Goal: Transaction & Acquisition: Purchase product/service

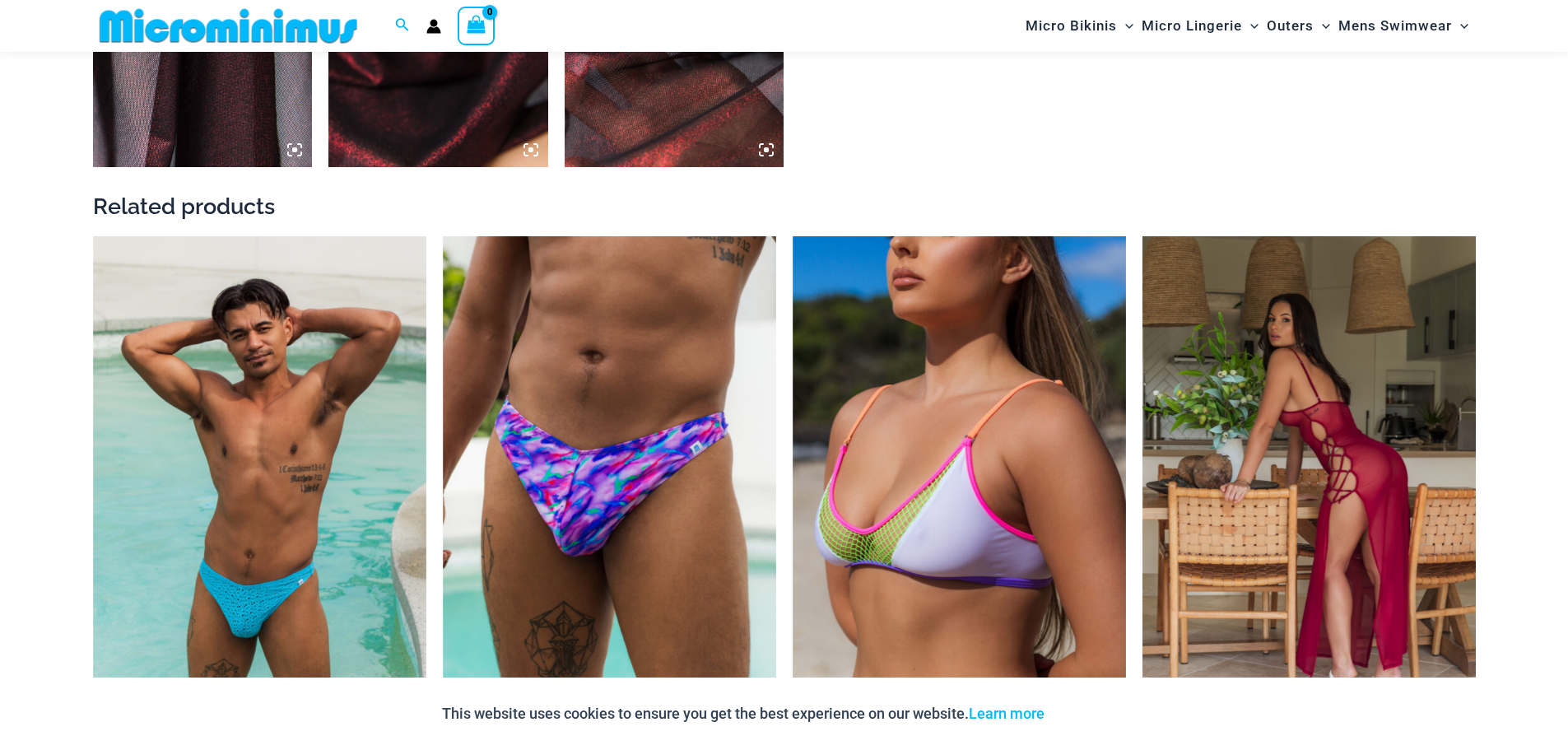
scroll to position [2057, 0]
click at [1298, 472] on img at bounding box center [1309, 487] width 333 height 501
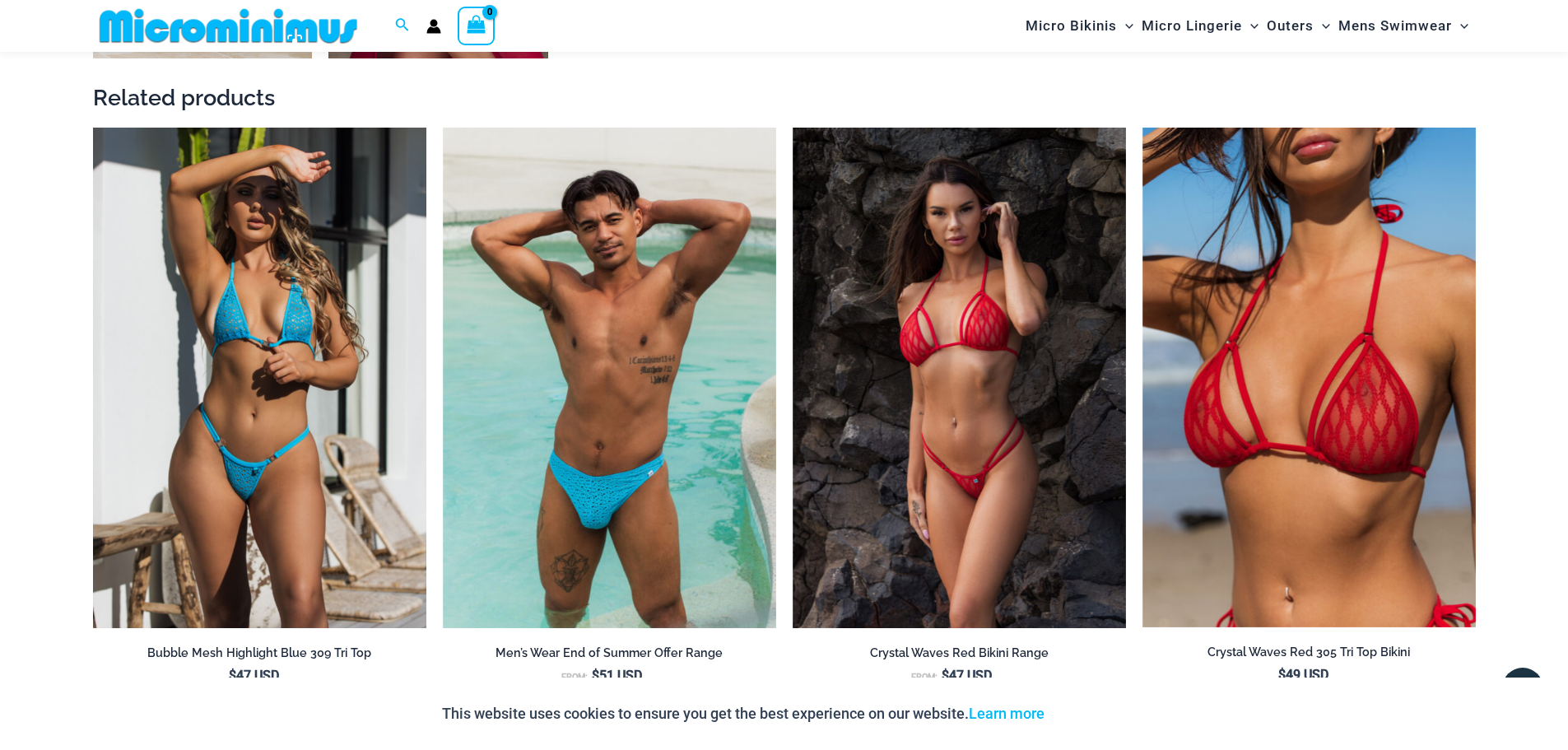
scroll to position [1822, 0]
click at [215, 500] on img at bounding box center [259, 377] width 333 height 501
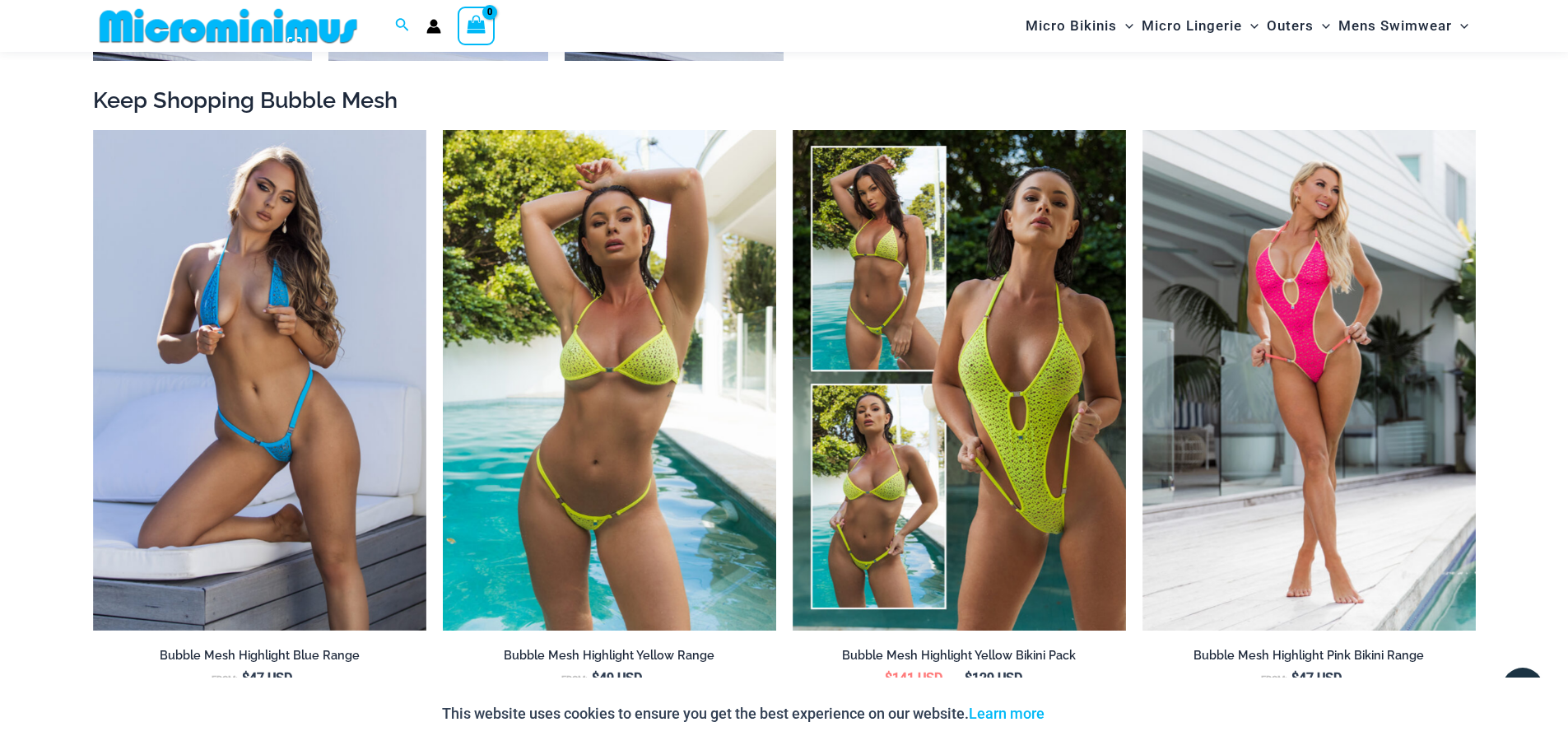
scroll to position [1817, 0]
click at [545, 506] on img at bounding box center [609, 381] width 333 height 501
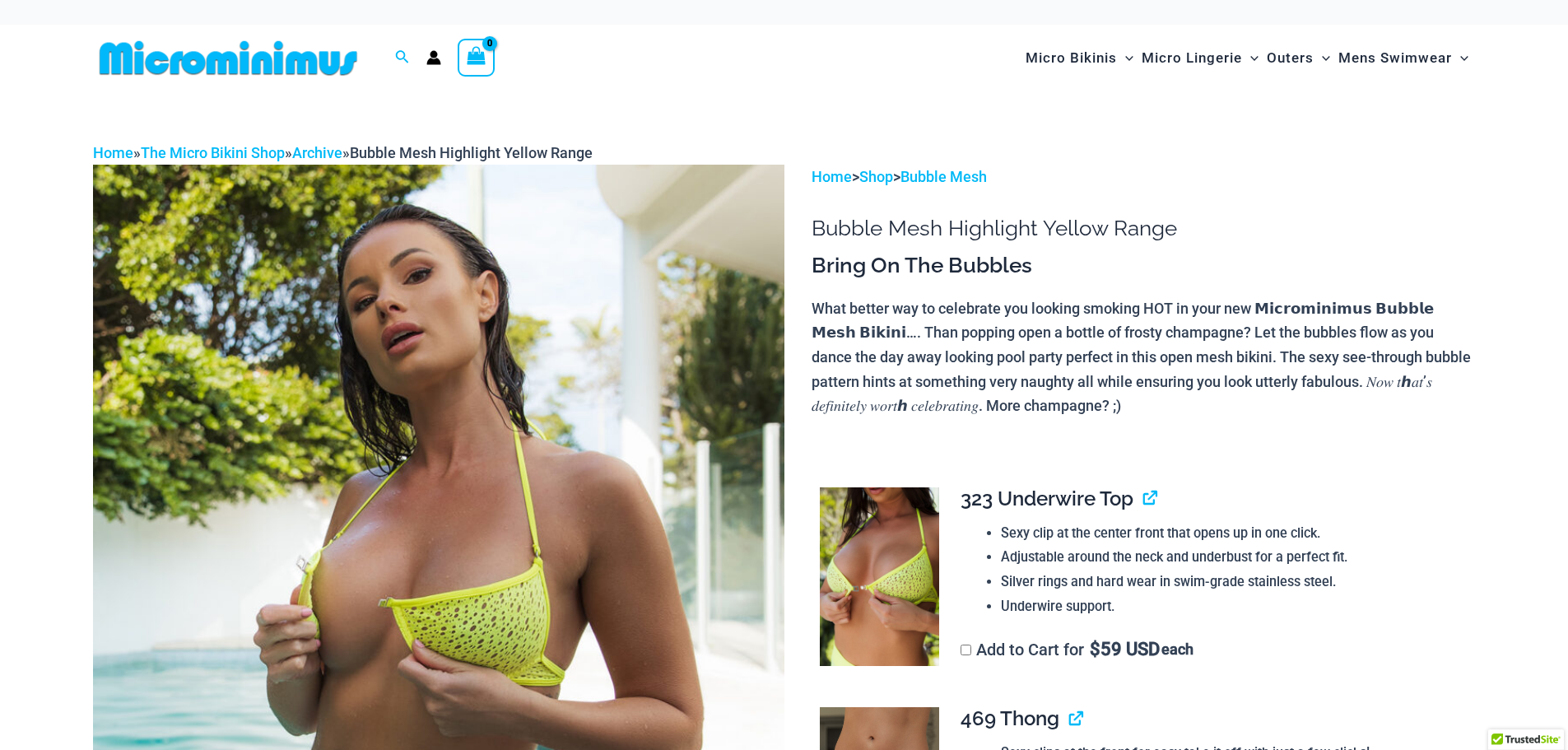
drag, startPoint x: 0, startPoint y: 0, endPoint x: 545, endPoint y: 506, distance: 743.7
click at [545, 506] on img at bounding box center [438, 683] width 691 height 1037
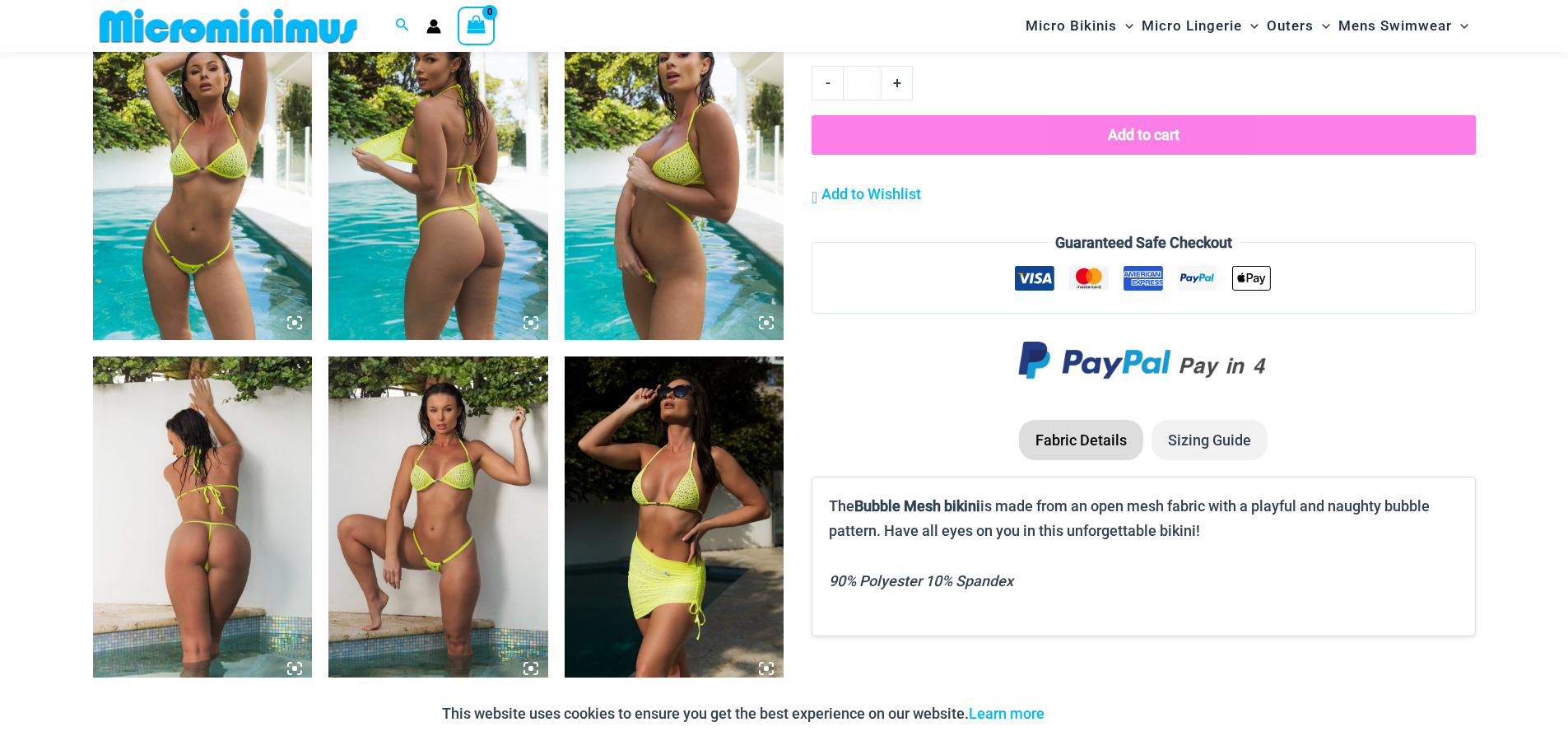
scroll to position [1194, 0]
click at [417, 469] on img at bounding box center [438, 520] width 219 height 330
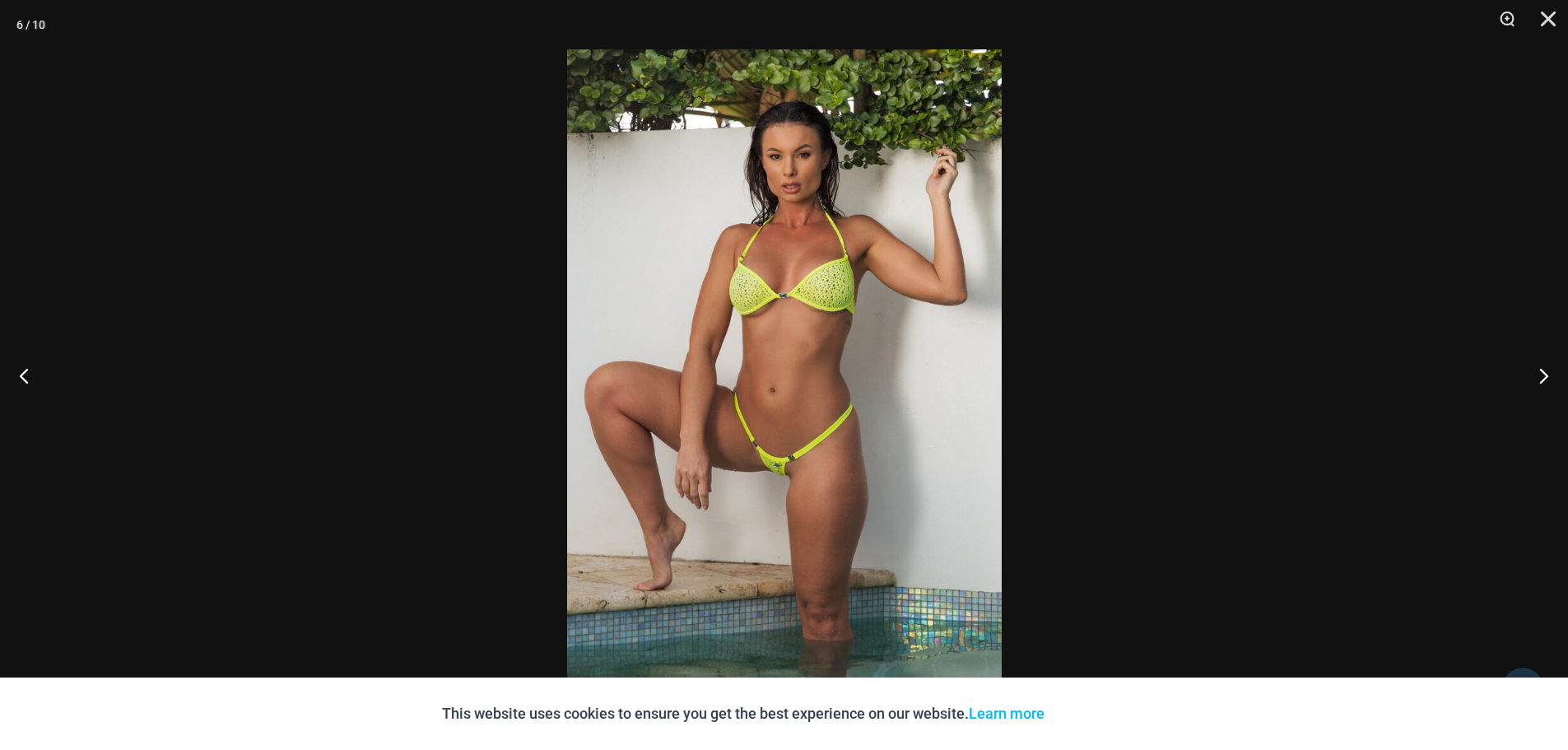
click at [714, 452] on img at bounding box center [784, 375] width 434 height 652
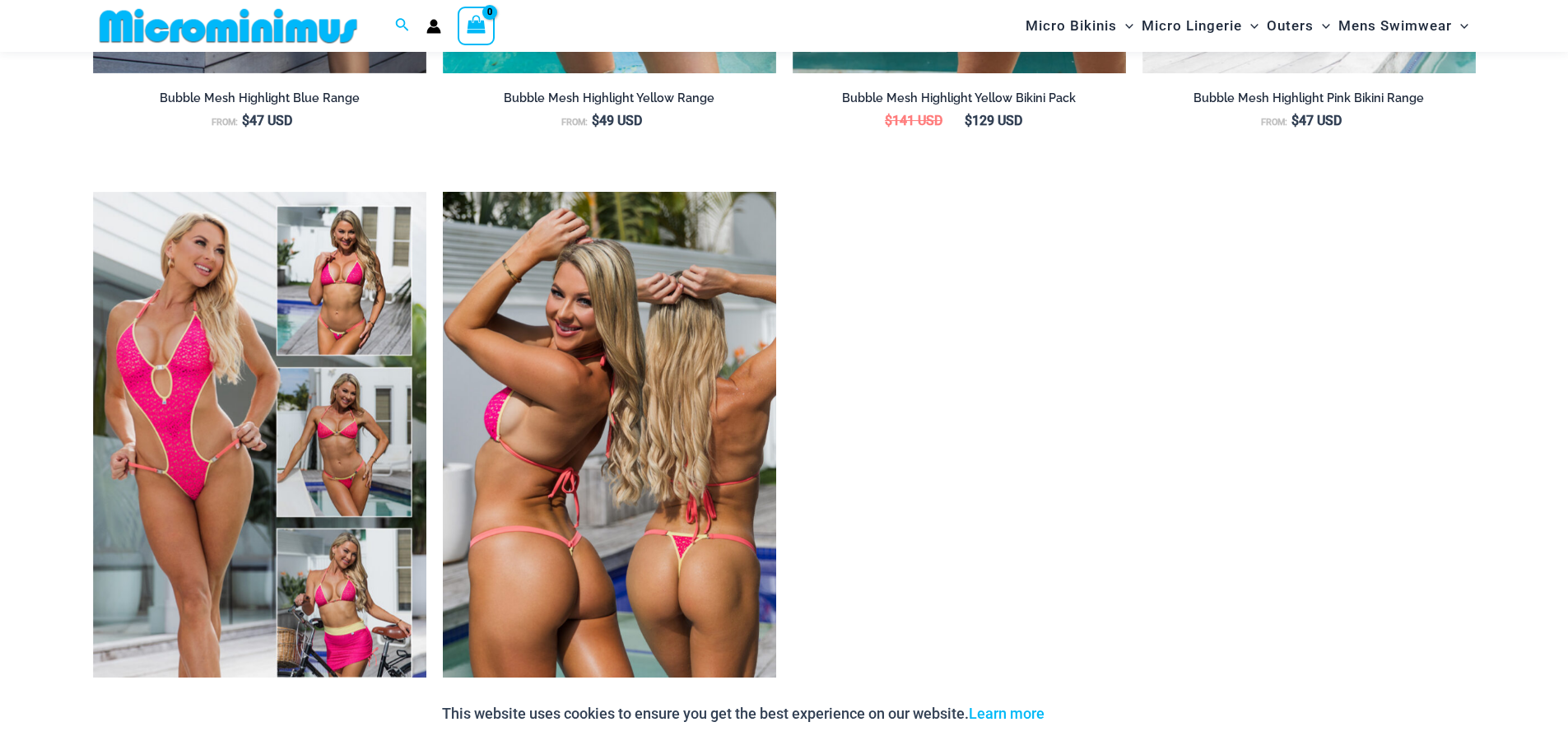
scroll to position [2377, 0]
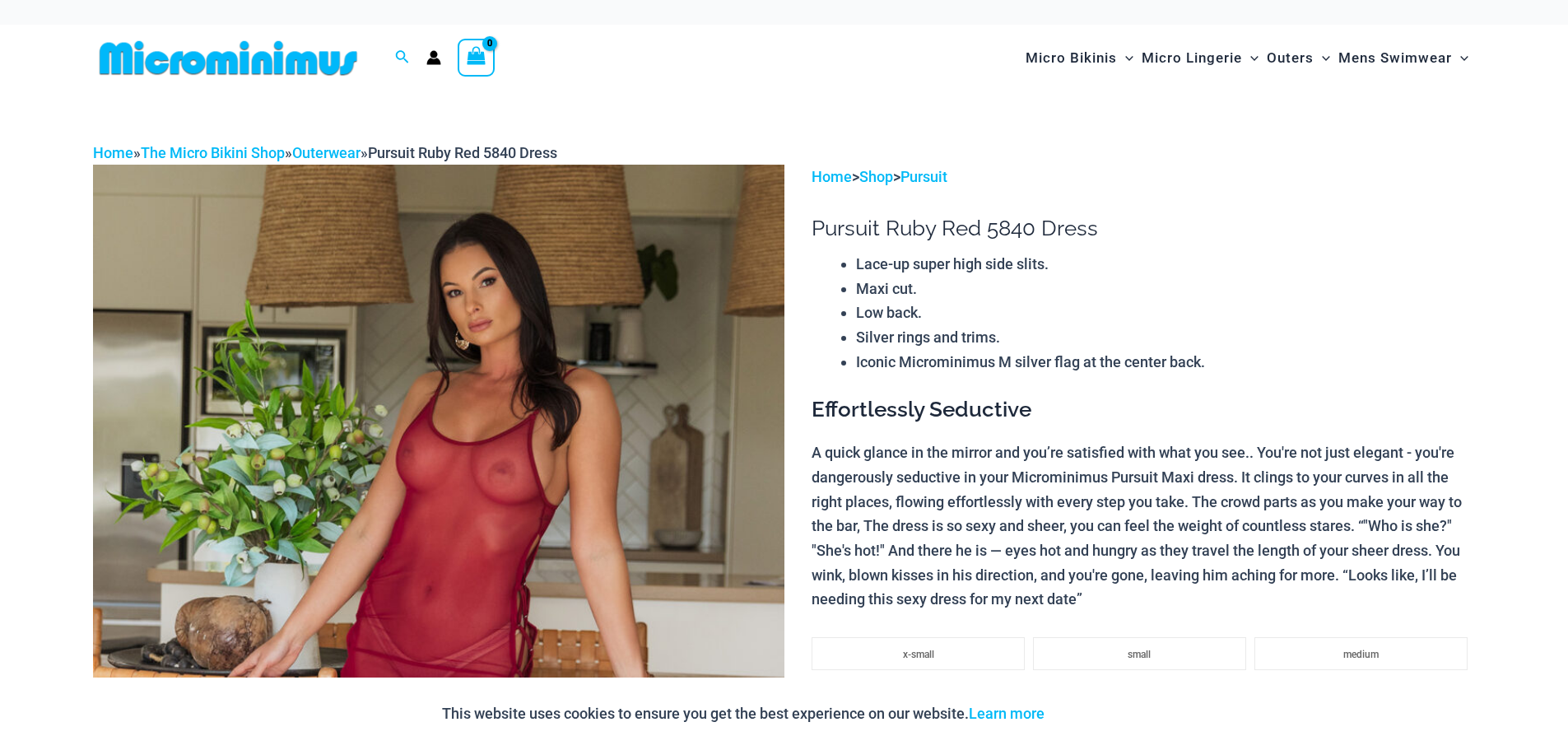
click at [328, 70] on img at bounding box center [229, 58] width 271 height 37
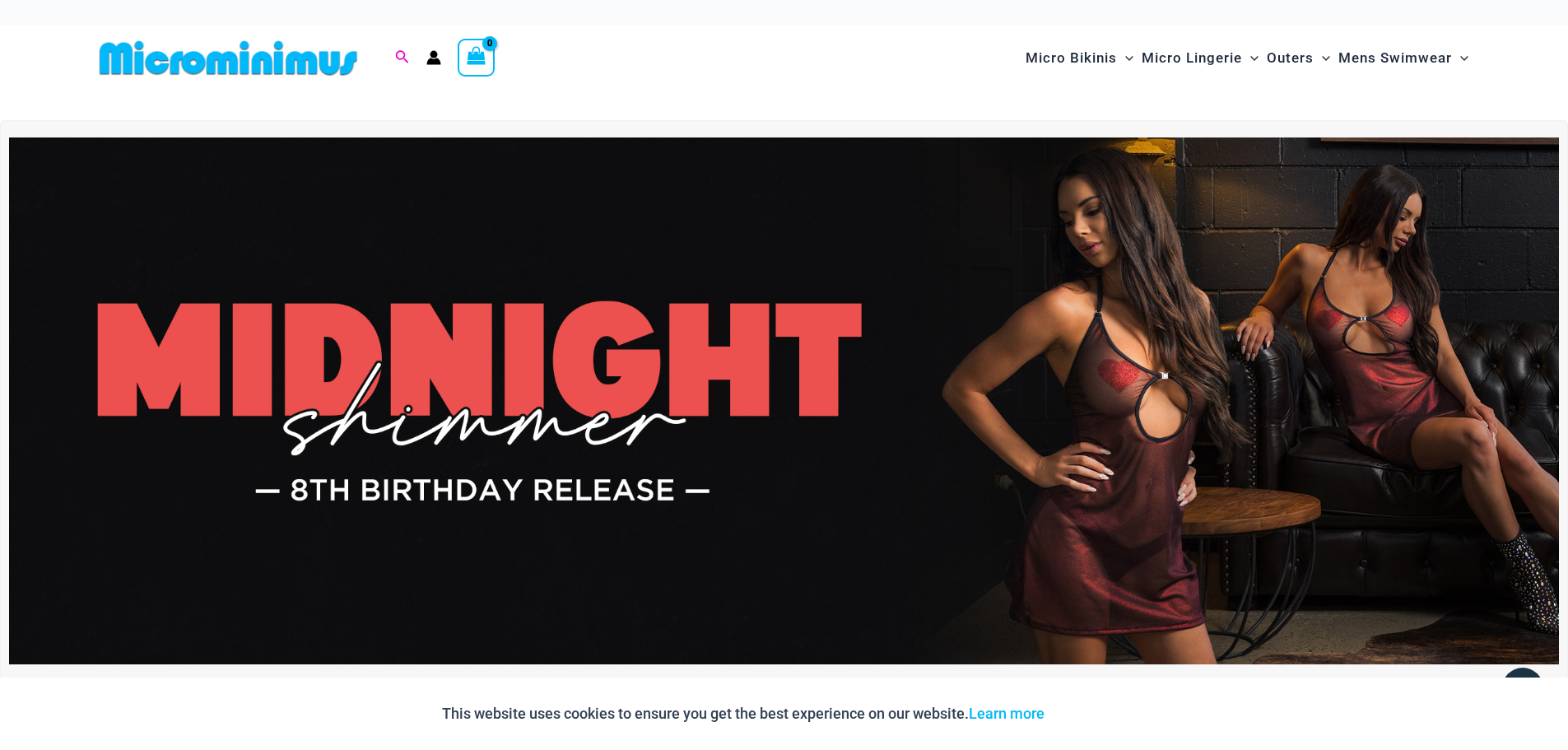
click at [400, 66] on span "Search icon link" at bounding box center [402, 58] width 14 height 21
type input "****"
click button "Search" at bounding box center [0, 0] width 0 height 0
click at [400, 55] on icon "Search icon link" at bounding box center [401, 58] width 14 height 14
type input "****"
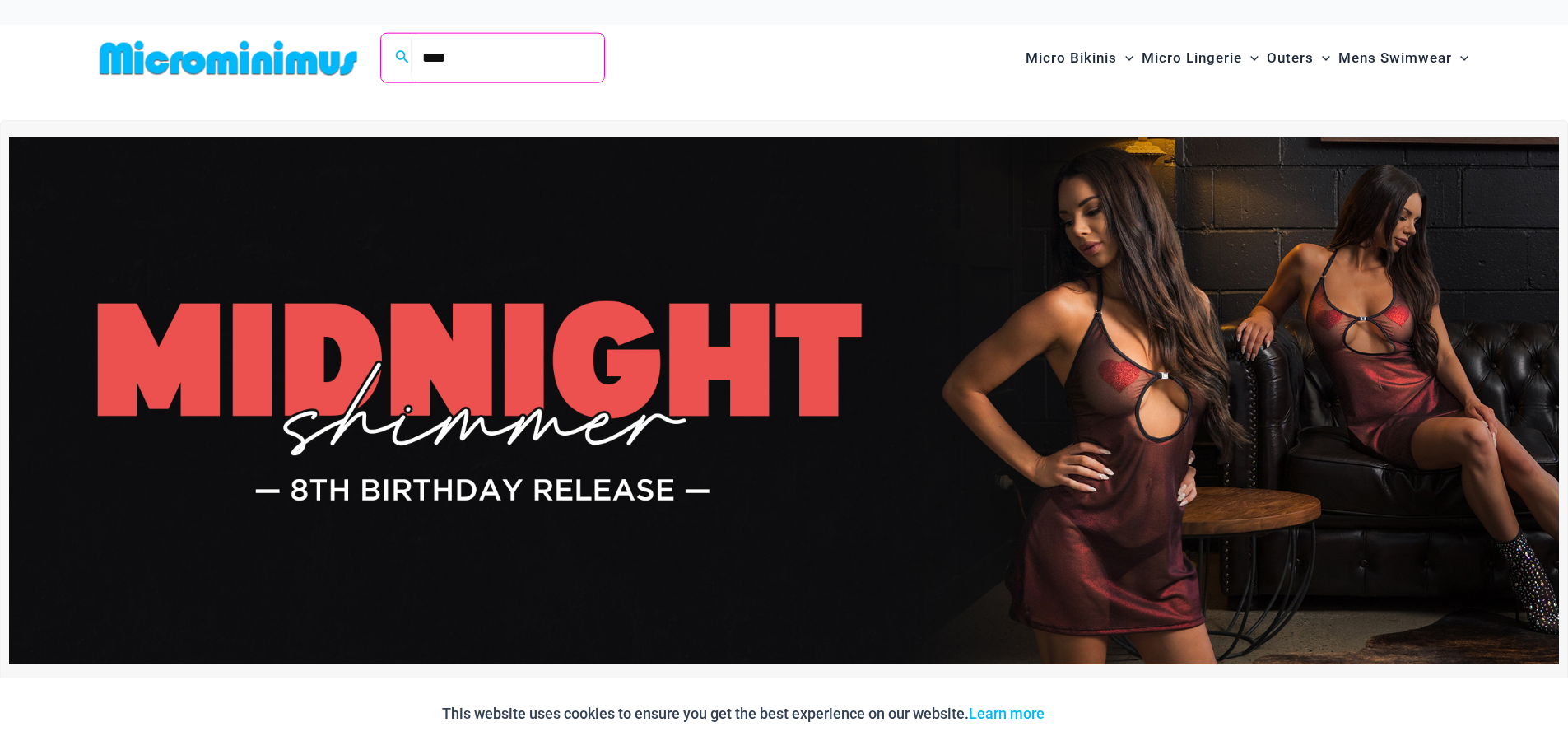
click button "Search" at bounding box center [0, 0] width 0 height 0
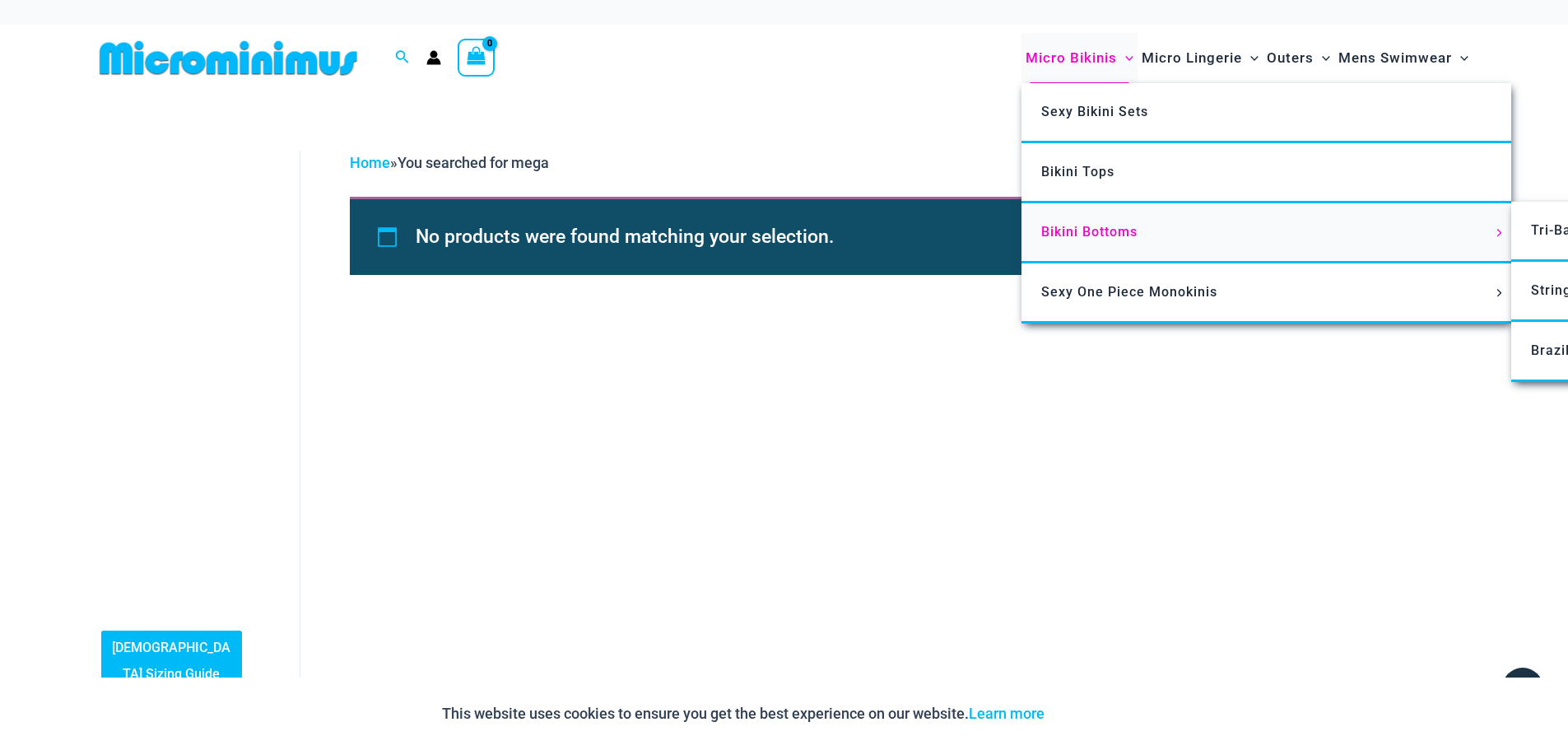
click at [1118, 230] on span "Bikini Bottoms" at bounding box center [1089, 231] width 97 height 15
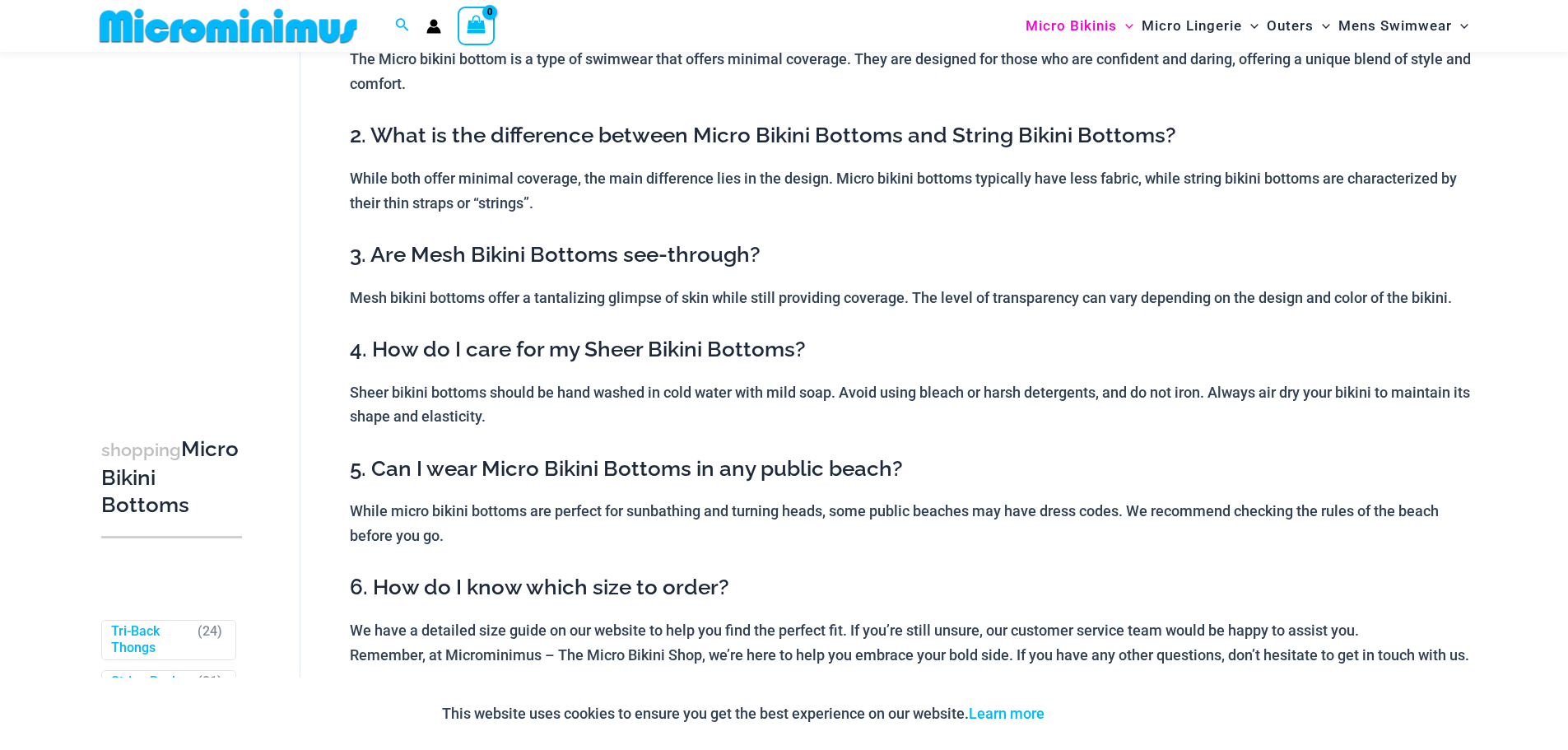
scroll to position [158, 0]
drag, startPoint x: 583, startPoint y: 344, endPoint x: 790, endPoint y: 361, distance: 207.7
click at [790, 361] on h3 "4. How do I care for my Sheer Bikini Bottoms?" at bounding box center [912, 349] width 1125 height 28
copy h3 "Sheer Bikini Bottoms"
click at [397, 29] on icon "Search icon link" at bounding box center [401, 25] width 14 height 14
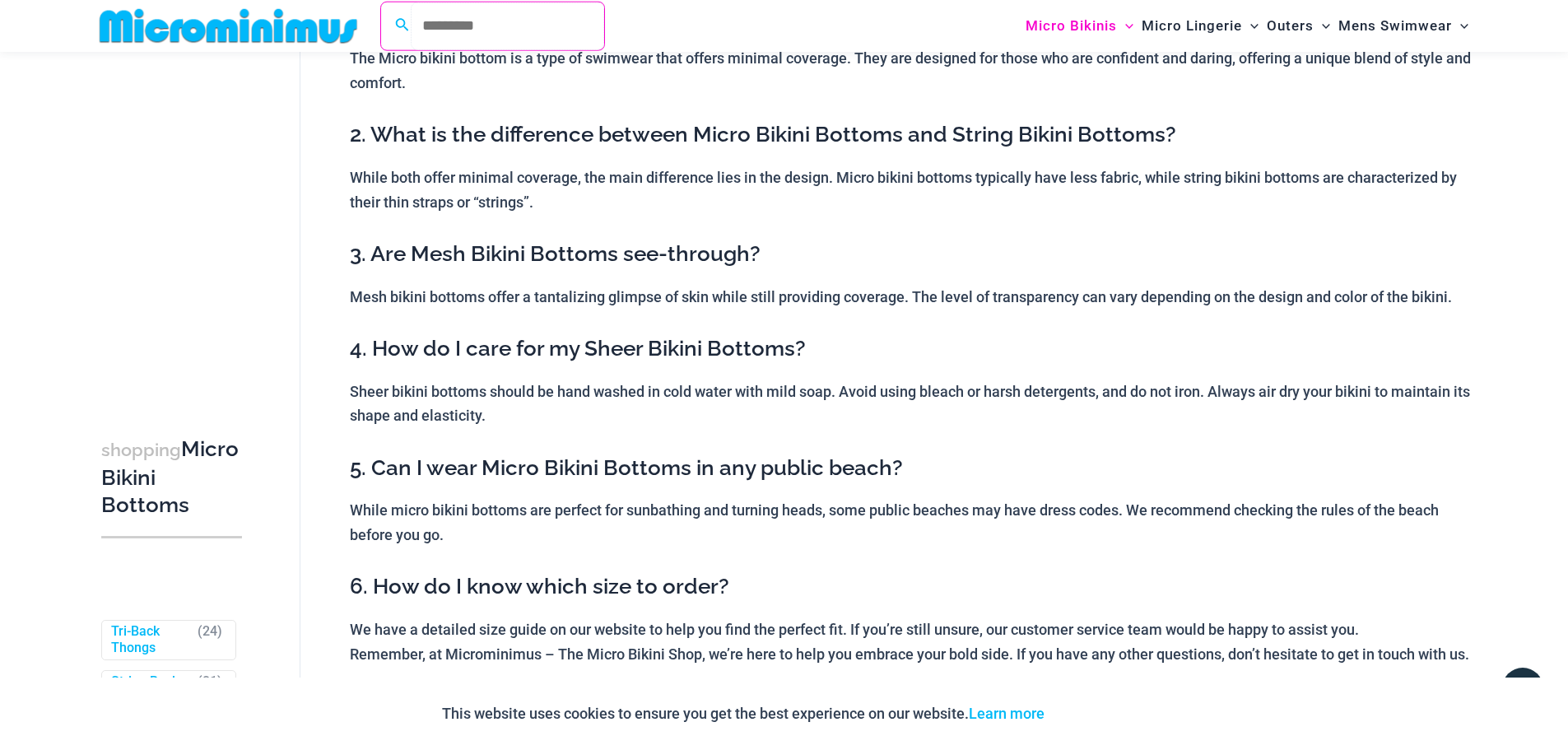
paste input "**********"
type input "**********"
click button "Search" at bounding box center [0, 0] width 0 height 0
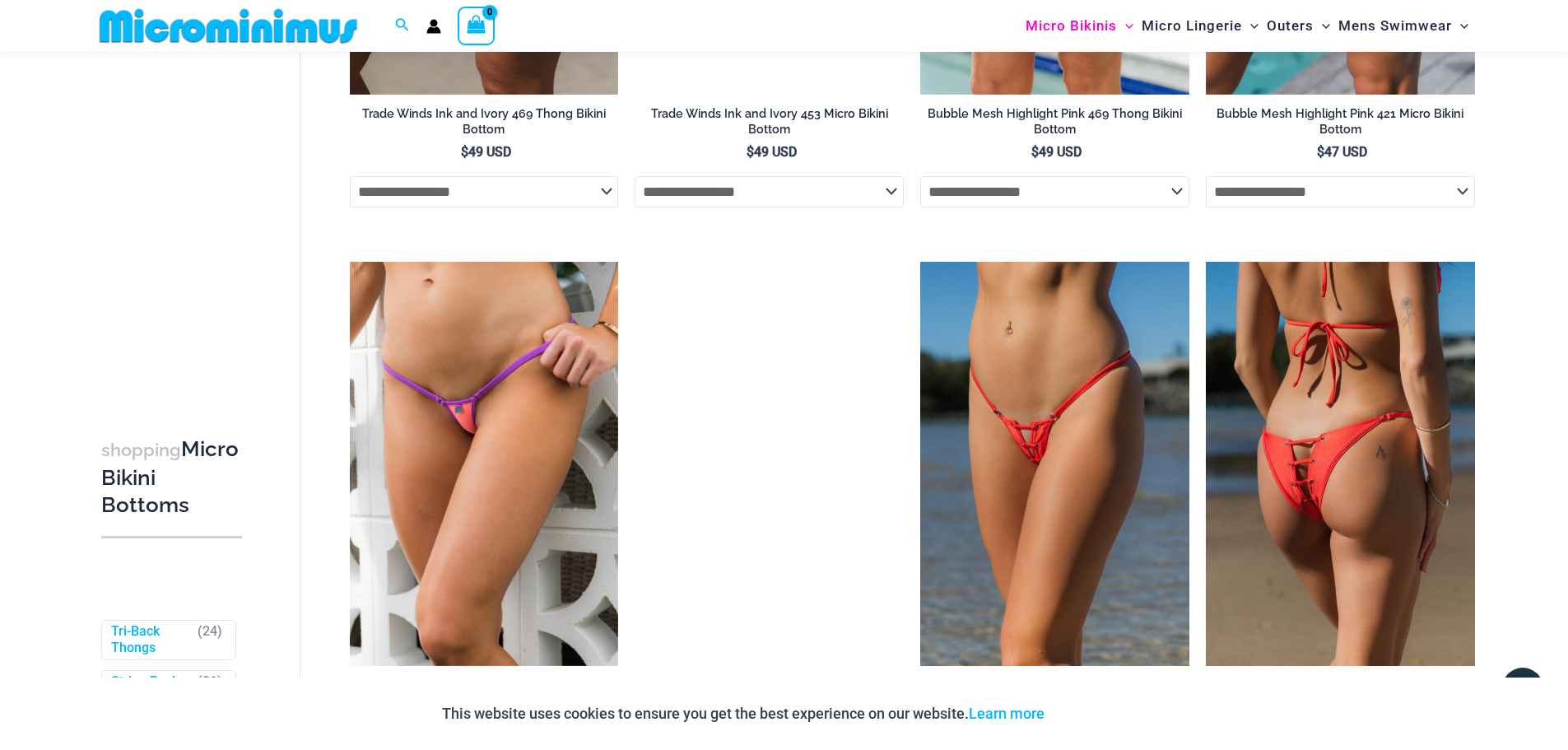
scroll to position [1745, 0]
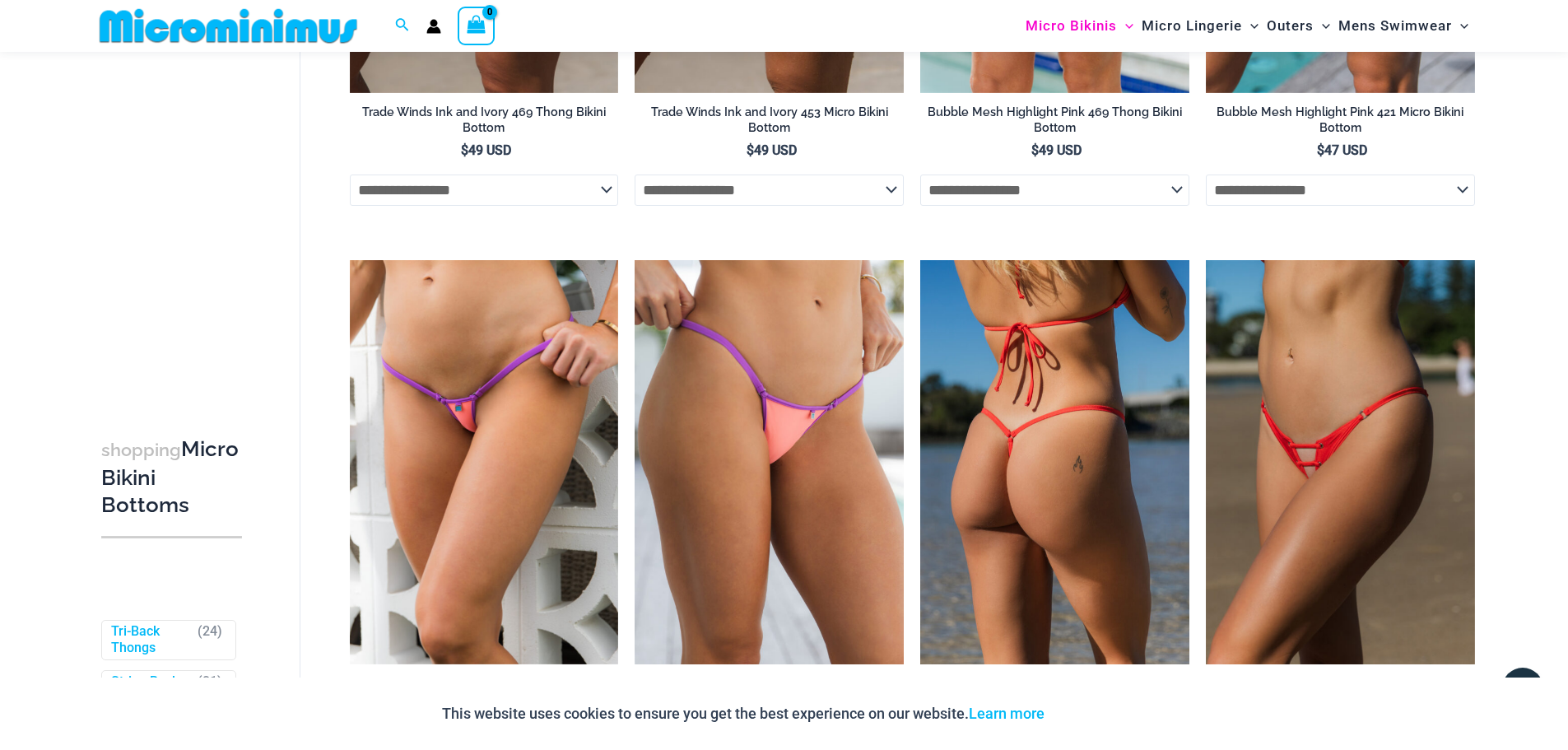
click at [1099, 462] on img at bounding box center [1055, 462] width 269 height 404
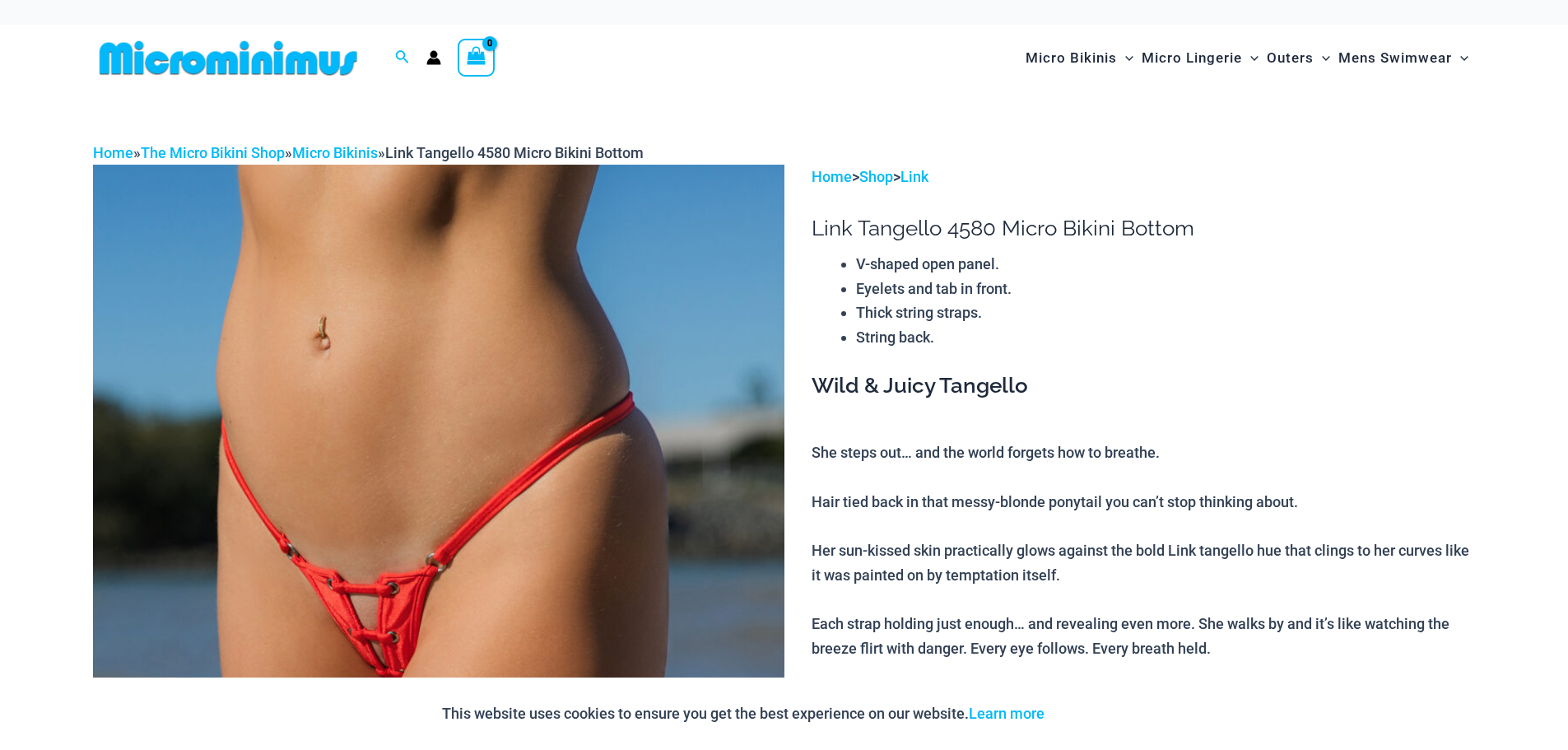
click at [359, 611] on img at bounding box center [438, 683] width 691 height 1037
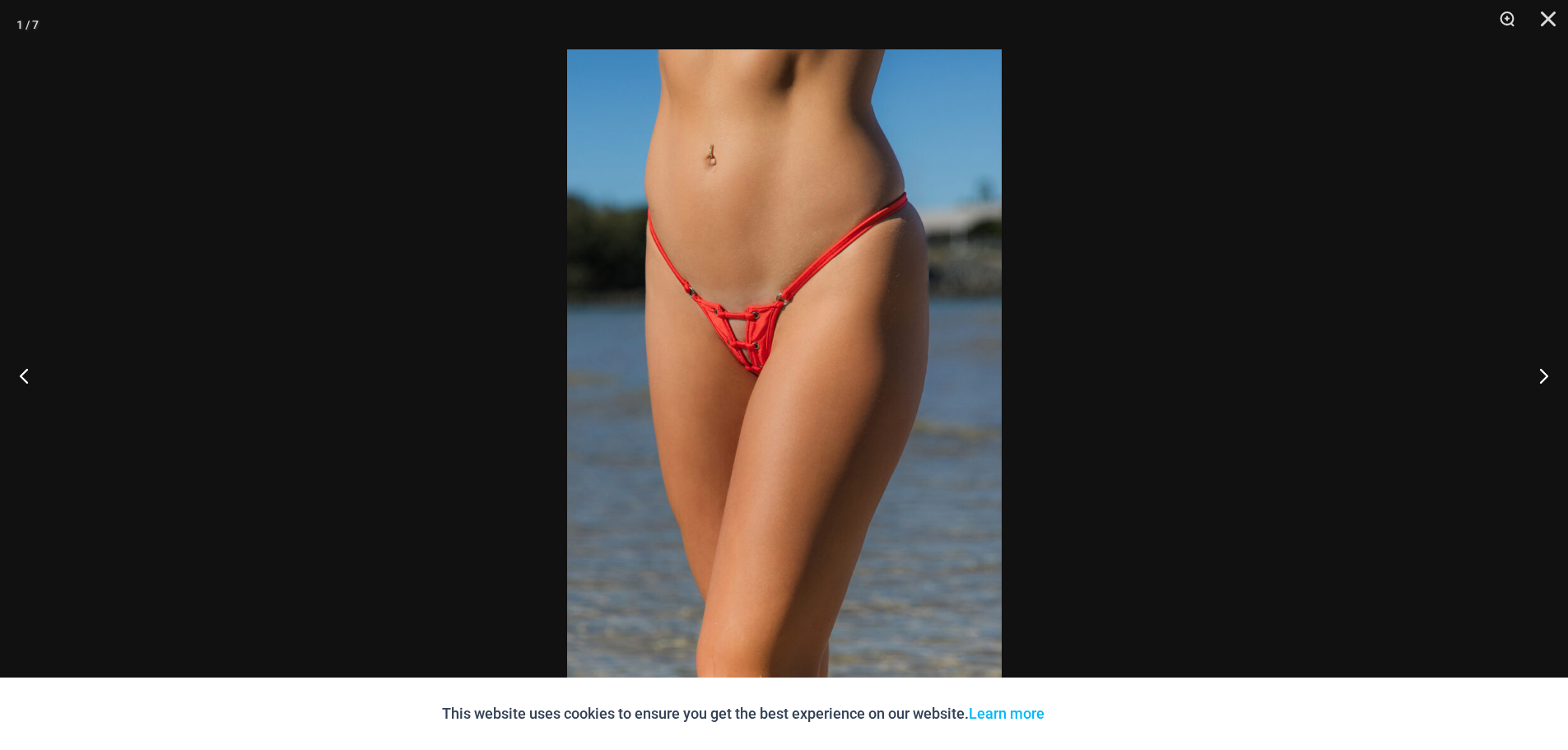
click at [363, 611] on div at bounding box center [784, 375] width 1568 height 750
click at [762, 365] on img at bounding box center [784, 375] width 434 height 652
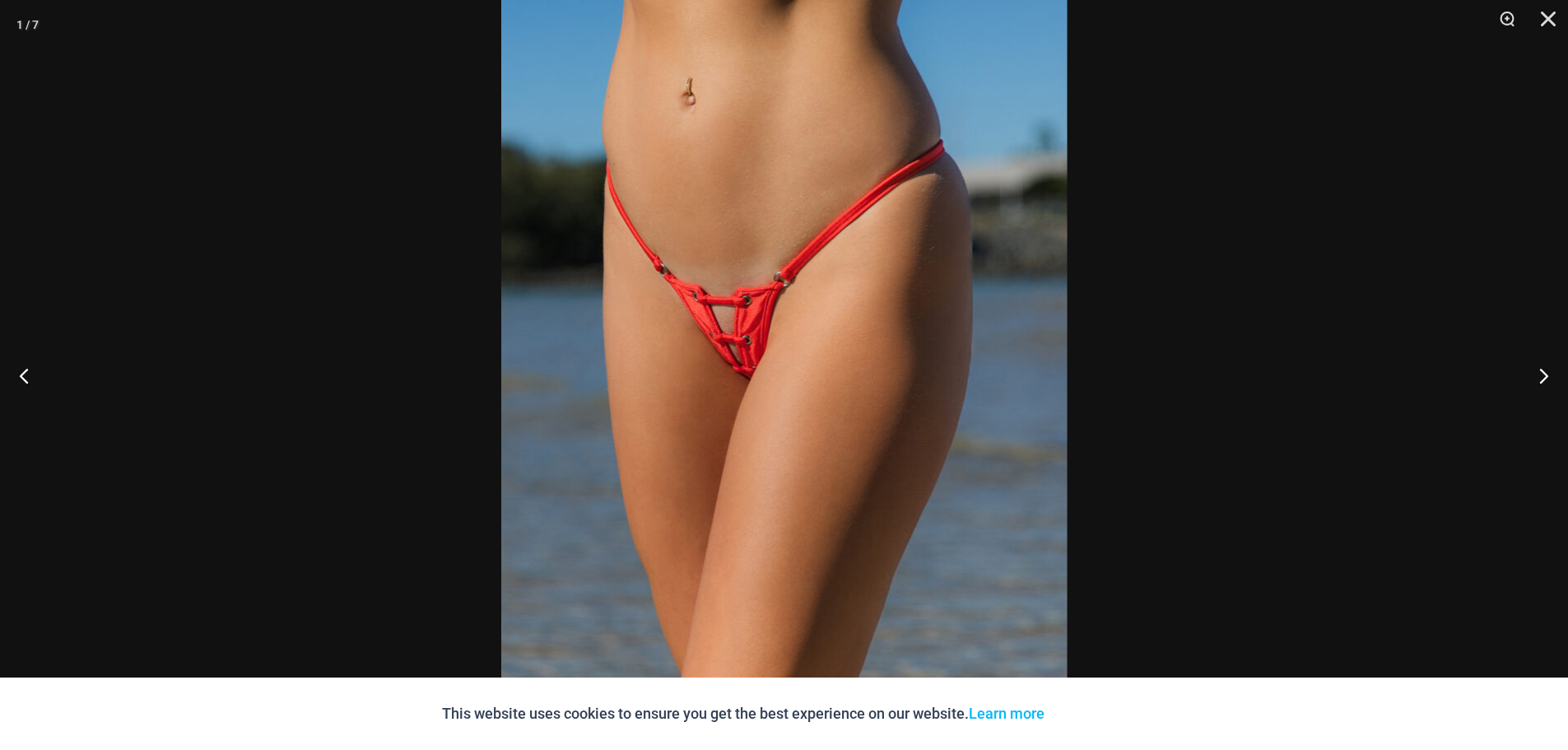
click at [762, 365] on img at bounding box center [784, 378] width 566 height 848
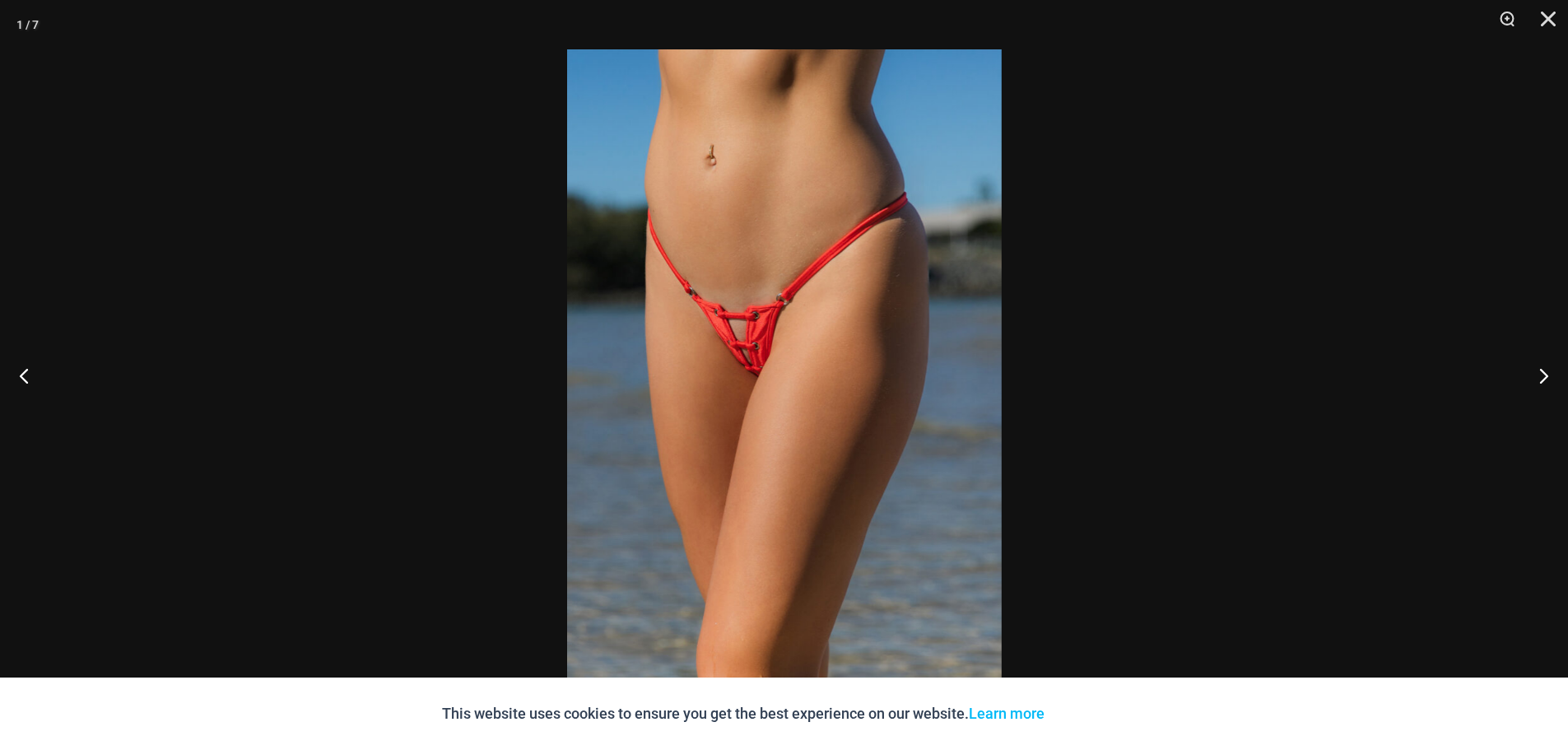
click at [762, 365] on img at bounding box center [784, 375] width 434 height 652
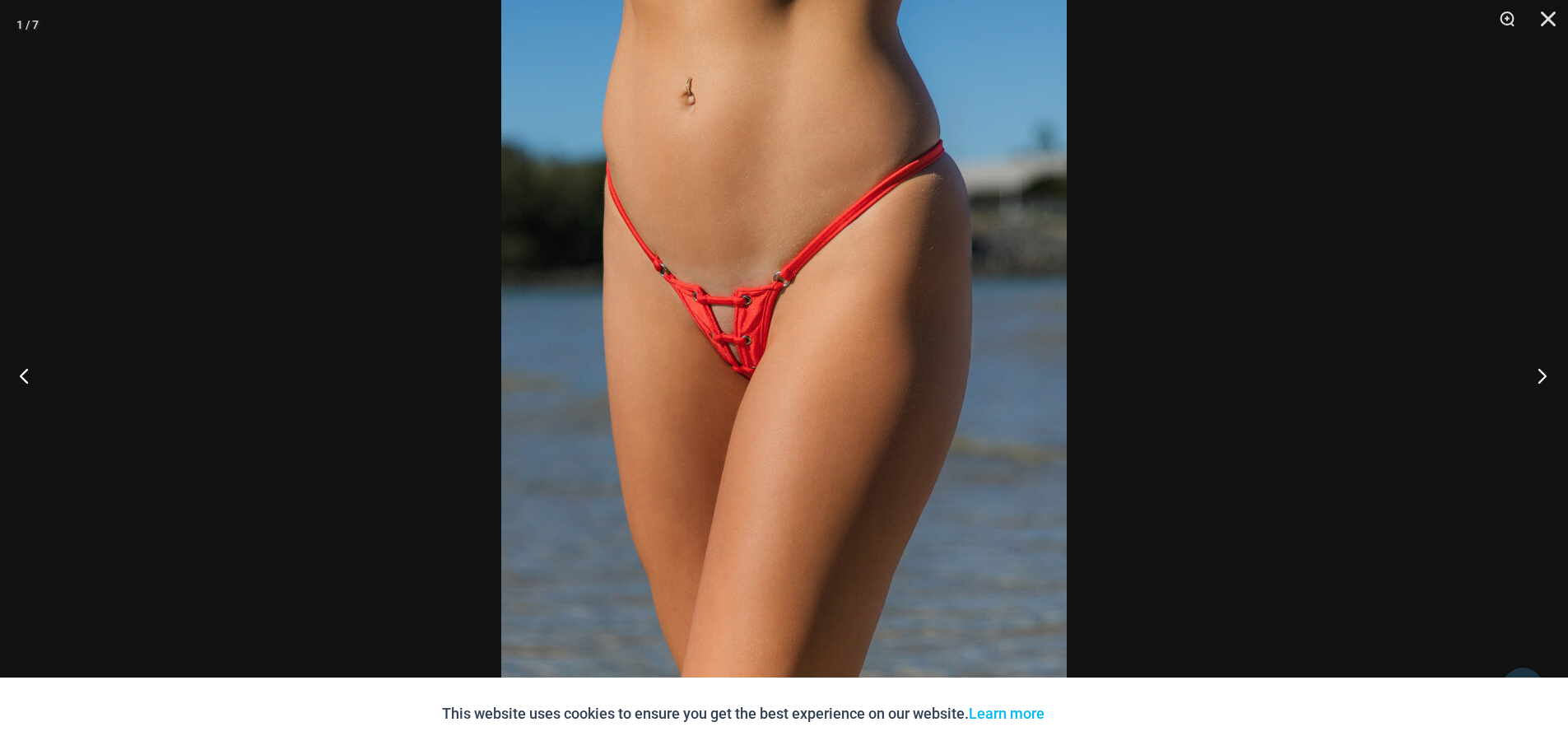
click at [1547, 377] on button "Next" at bounding box center [1537, 375] width 61 height 82
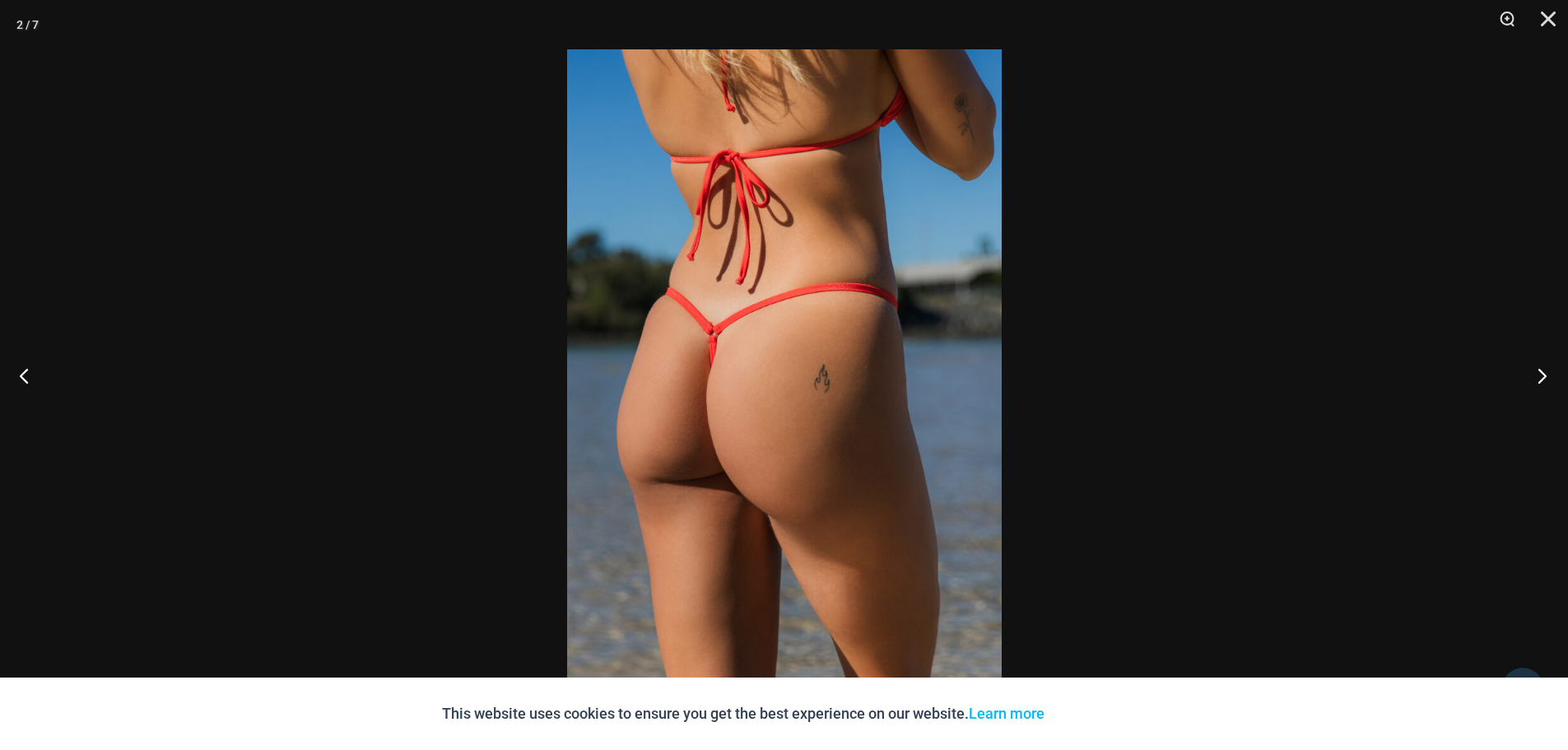
click at [1545, 377] on button "Next" at bounding box center [1537, 375] width 61 height 82
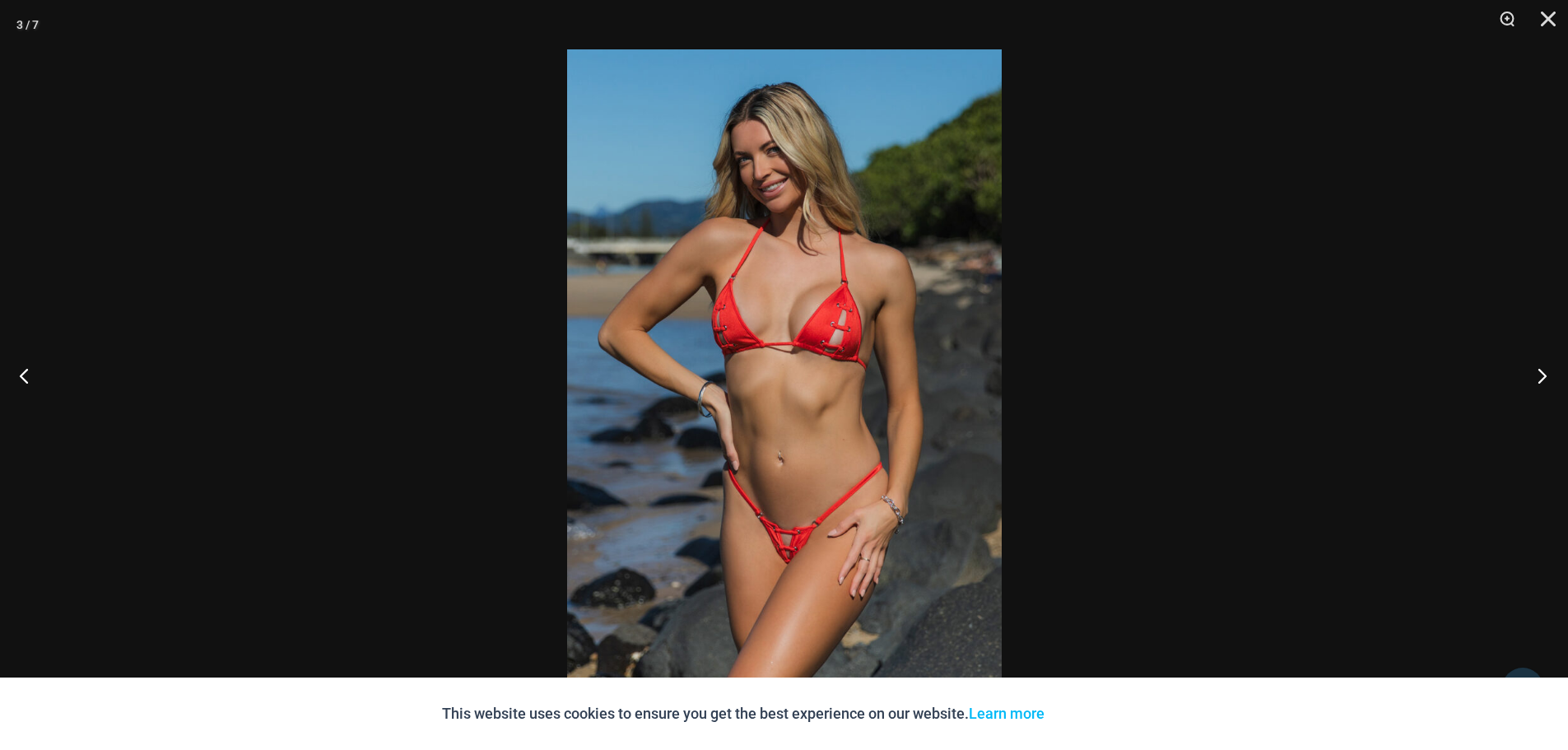
click at [1545, 377] on button "Next" at bounding box center [1537, 375] width 61 height 82
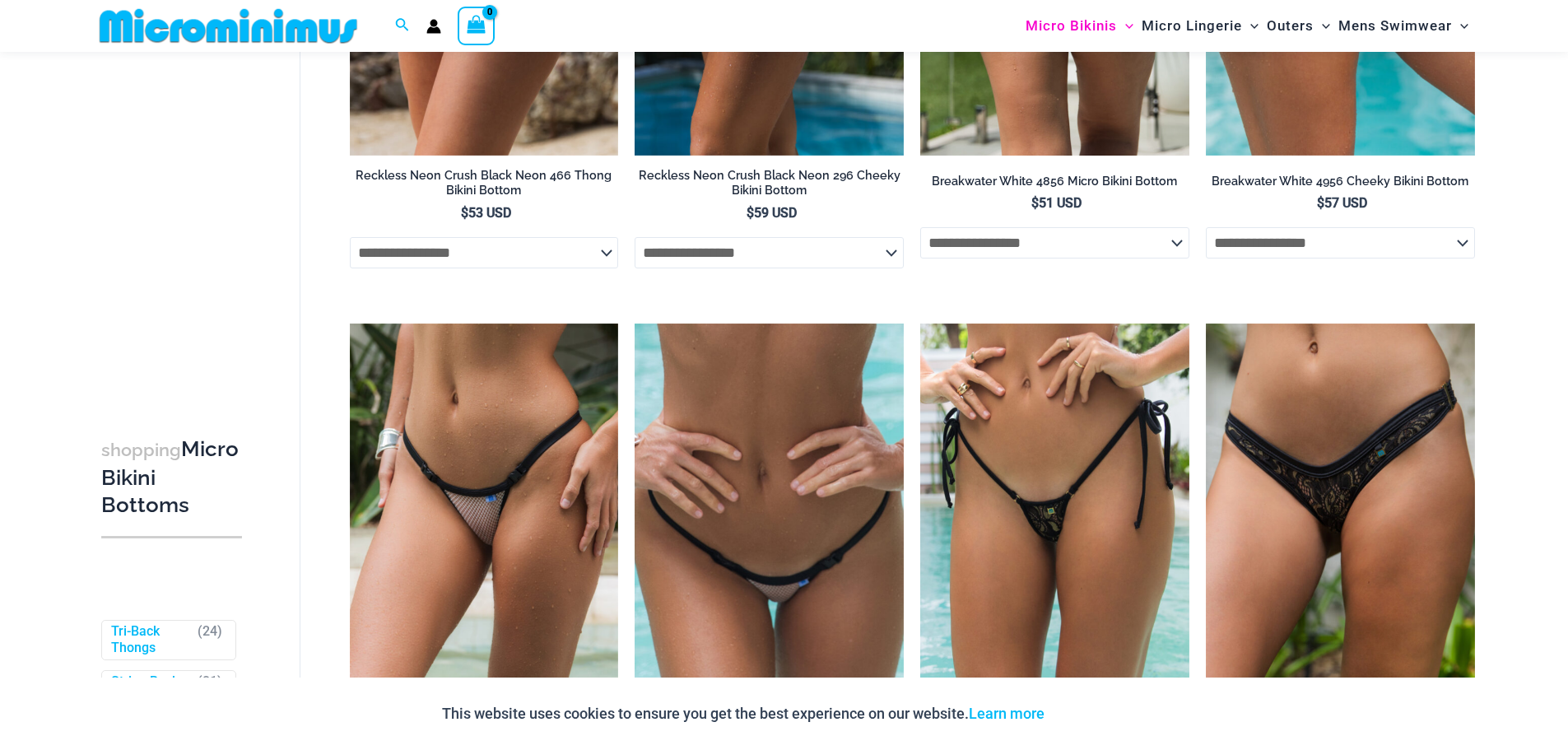
scroll to position [3387, 0]
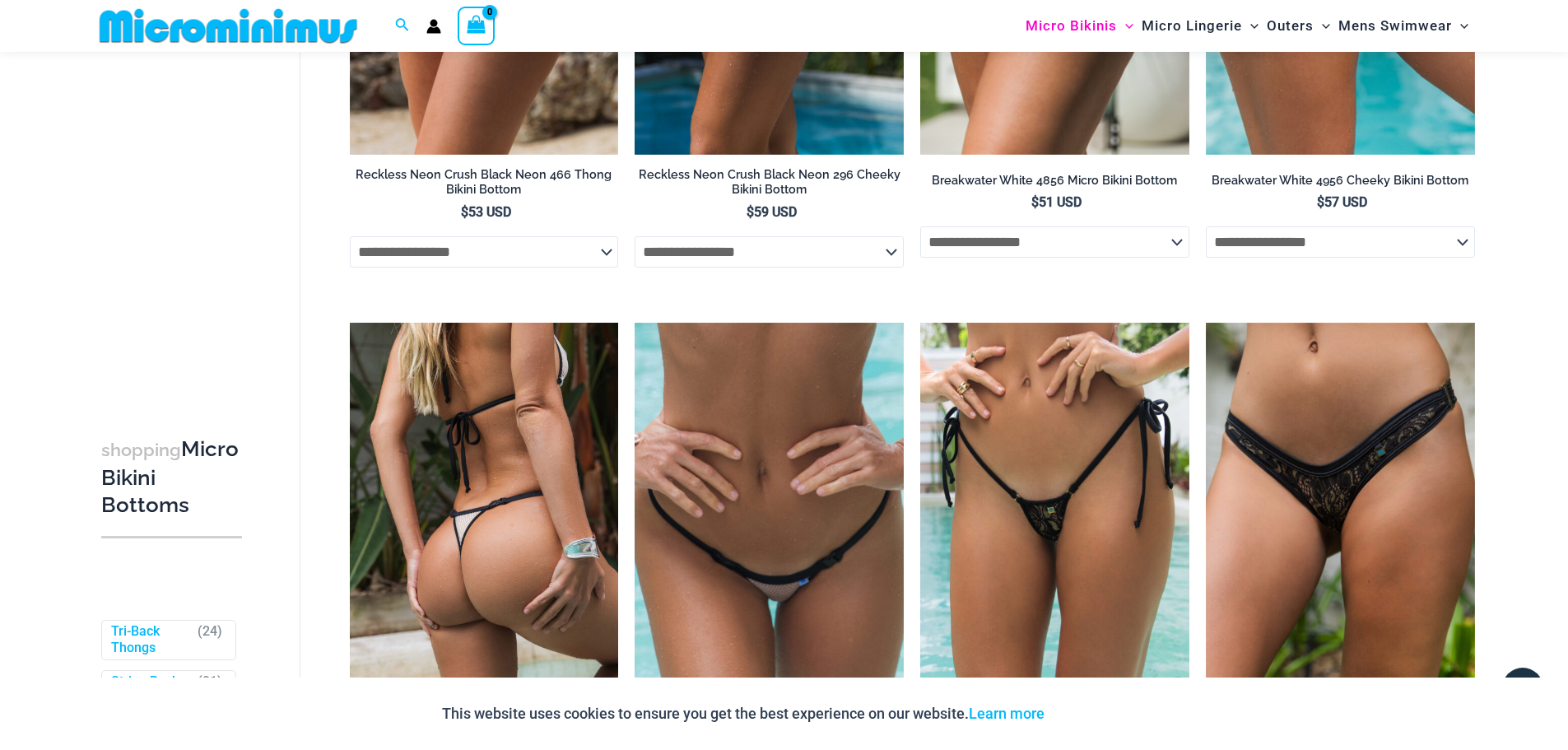
click at [472, 463] on img at bounding box center [484, 524] width 269 height 404
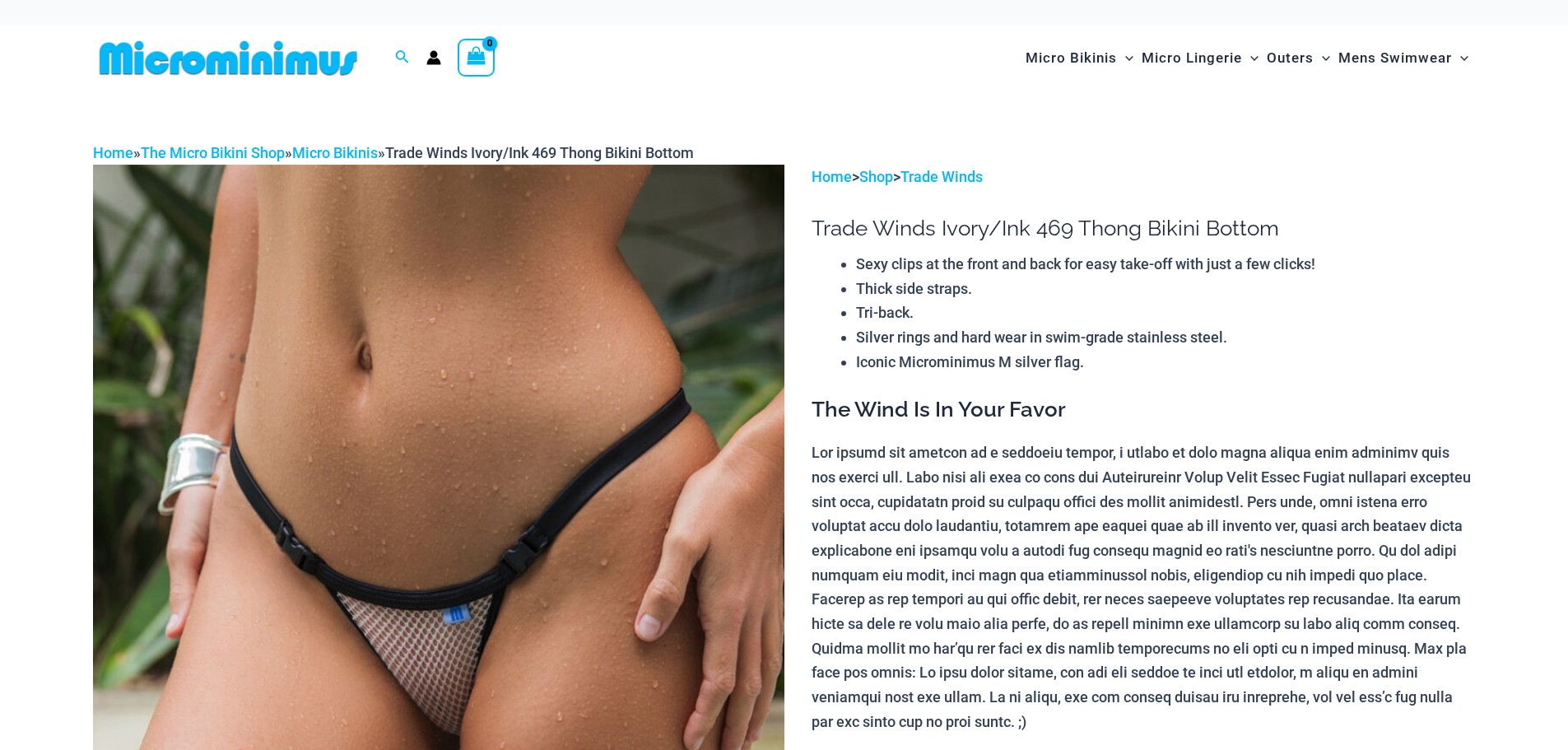
click at [480, 560] on img at bounding box center [438, 683] width 691 height 1037
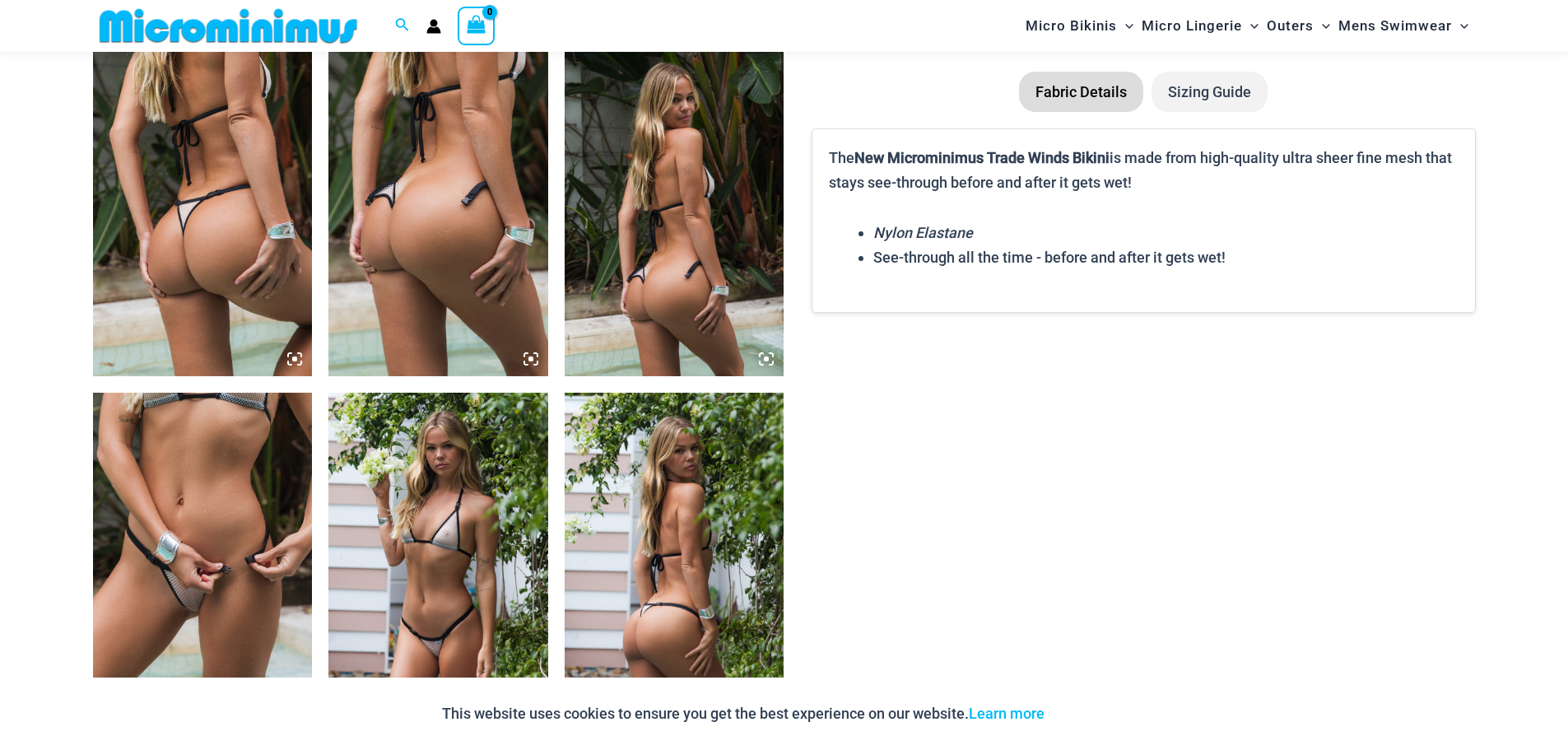
scroll to position [1156, 0]
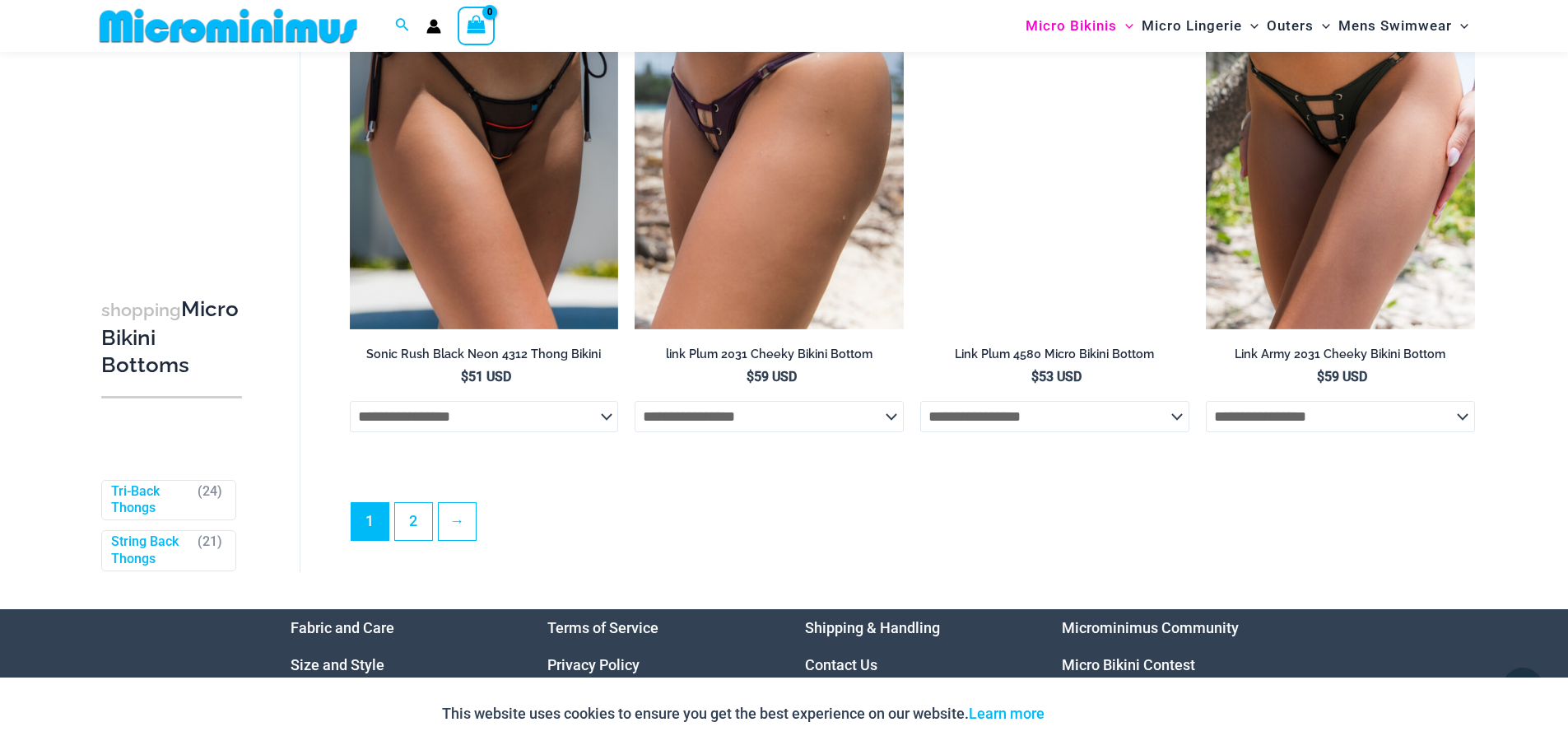
scroll to position [5185, 0]
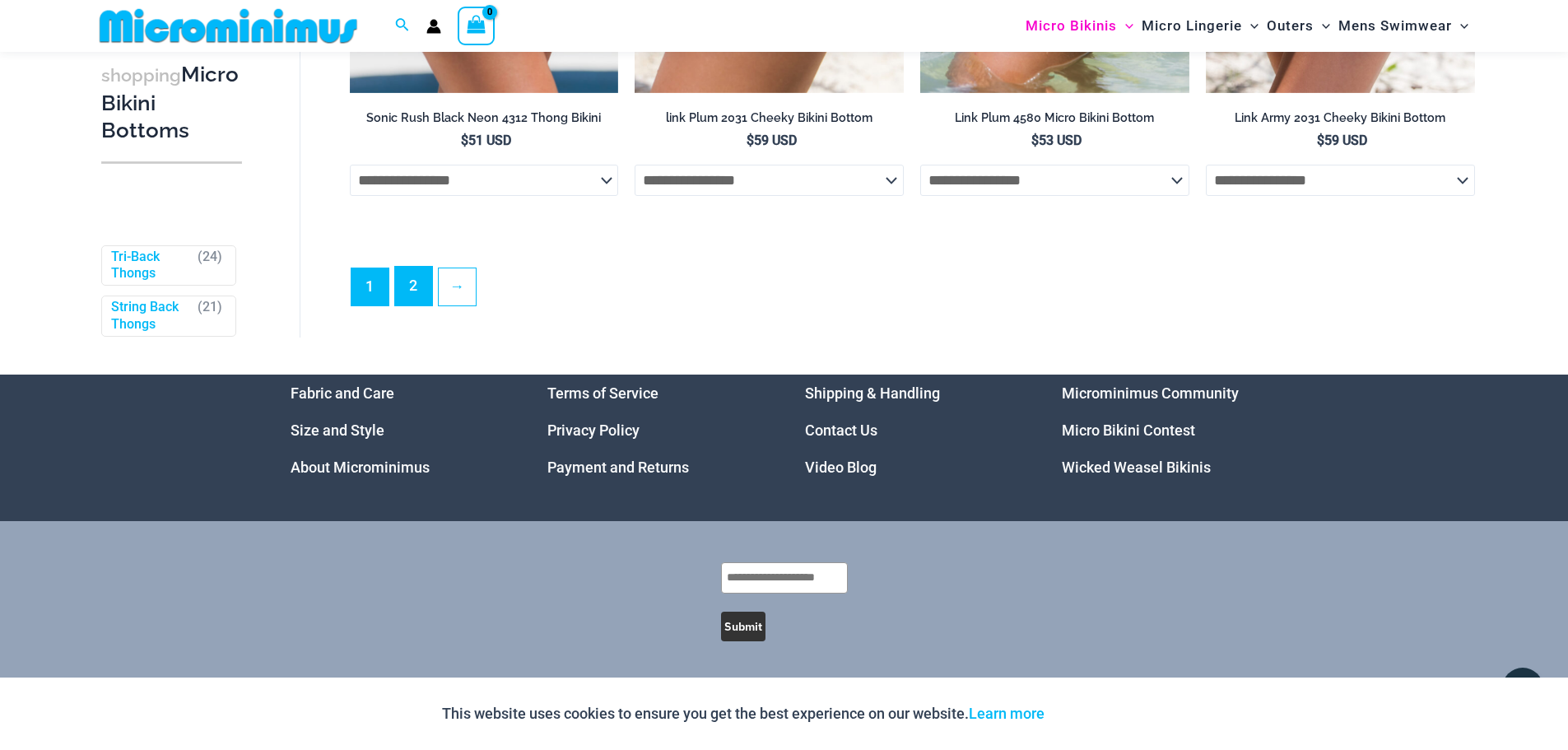
click at [420, 300] on link "2" at bounding box center [413, 286] width 37 height 39
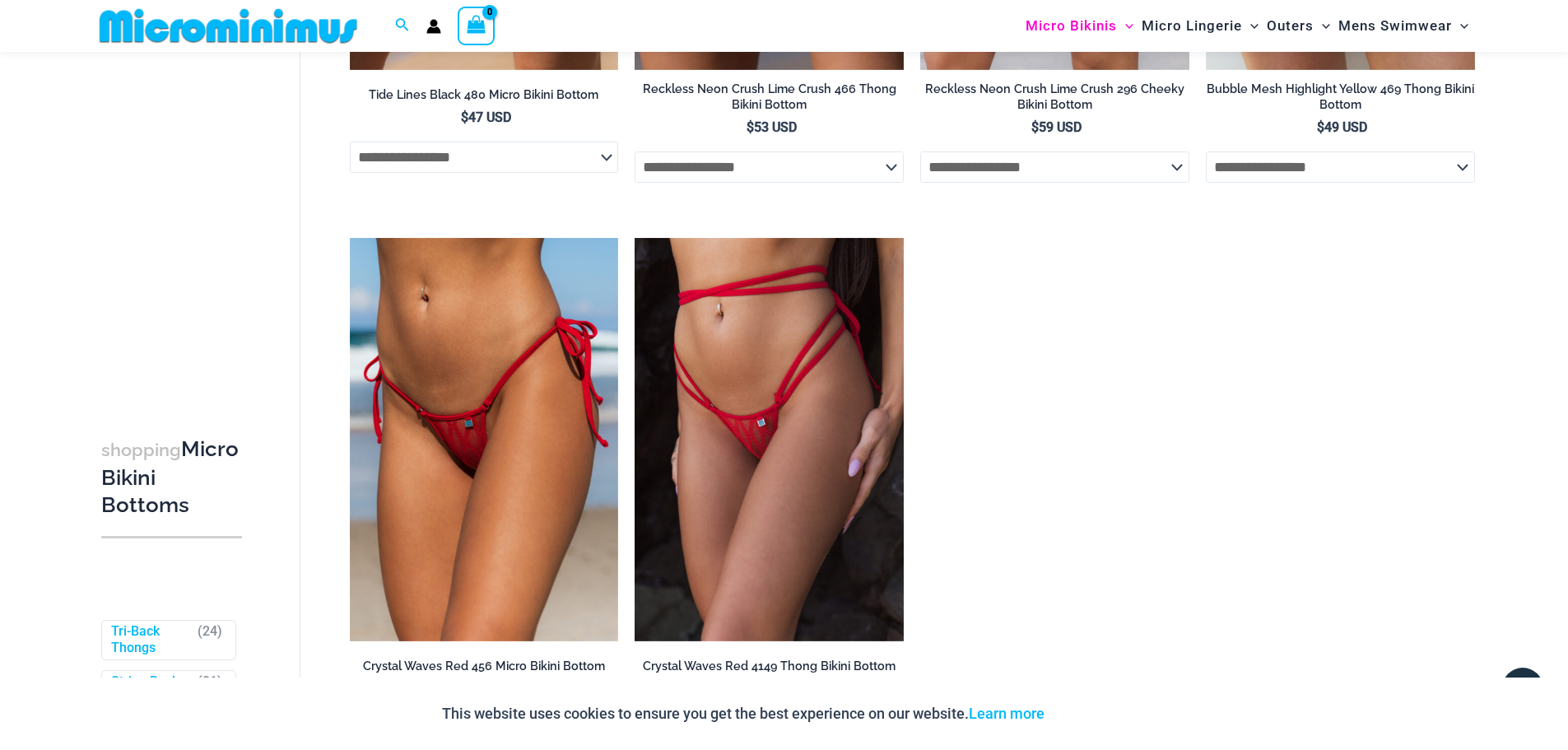
scroll to position [2801, 0]
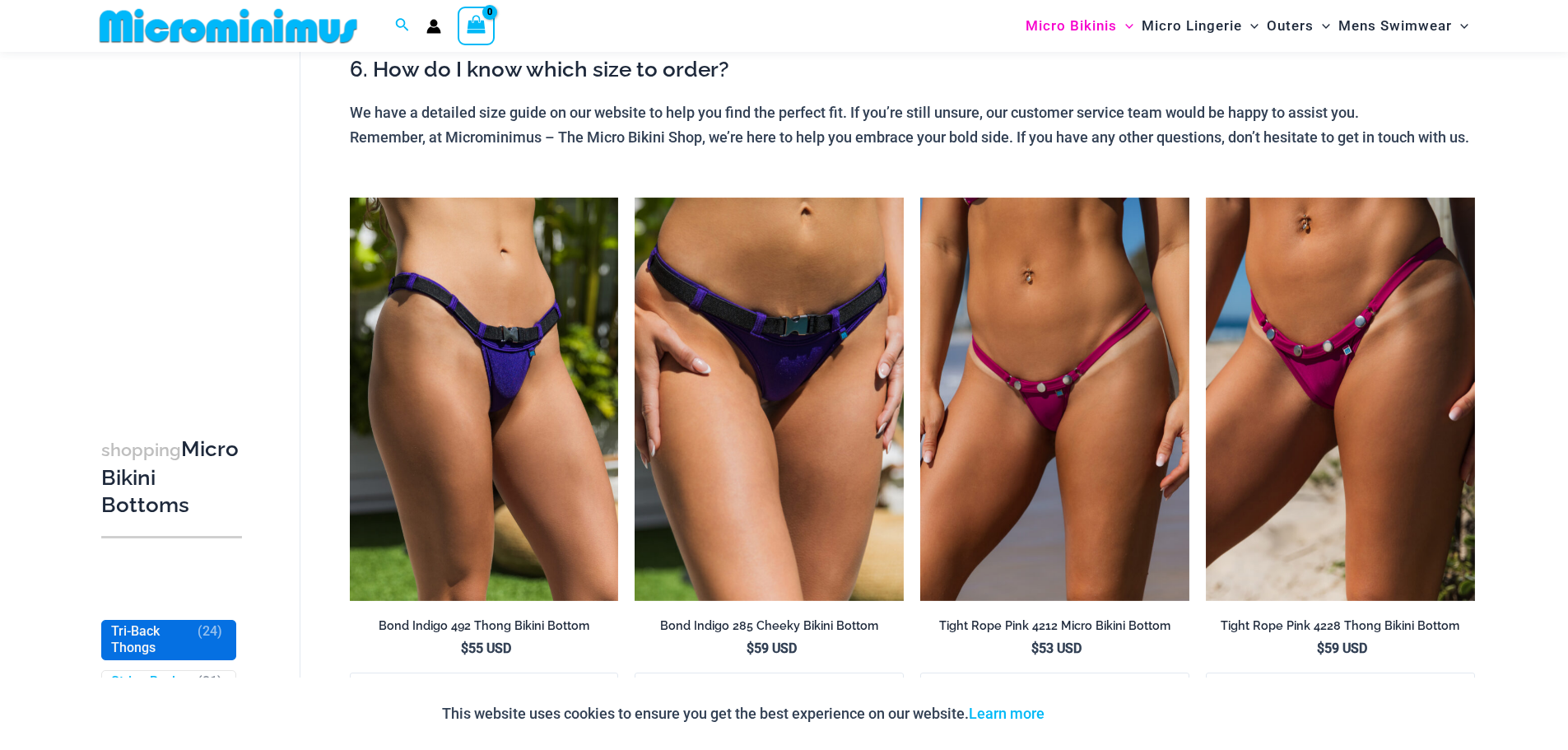
scroll to position [676, 0]
click at [161, 633] on link "Tri-Back Thongs" at bounding box center [150, 641] width 79 height 34
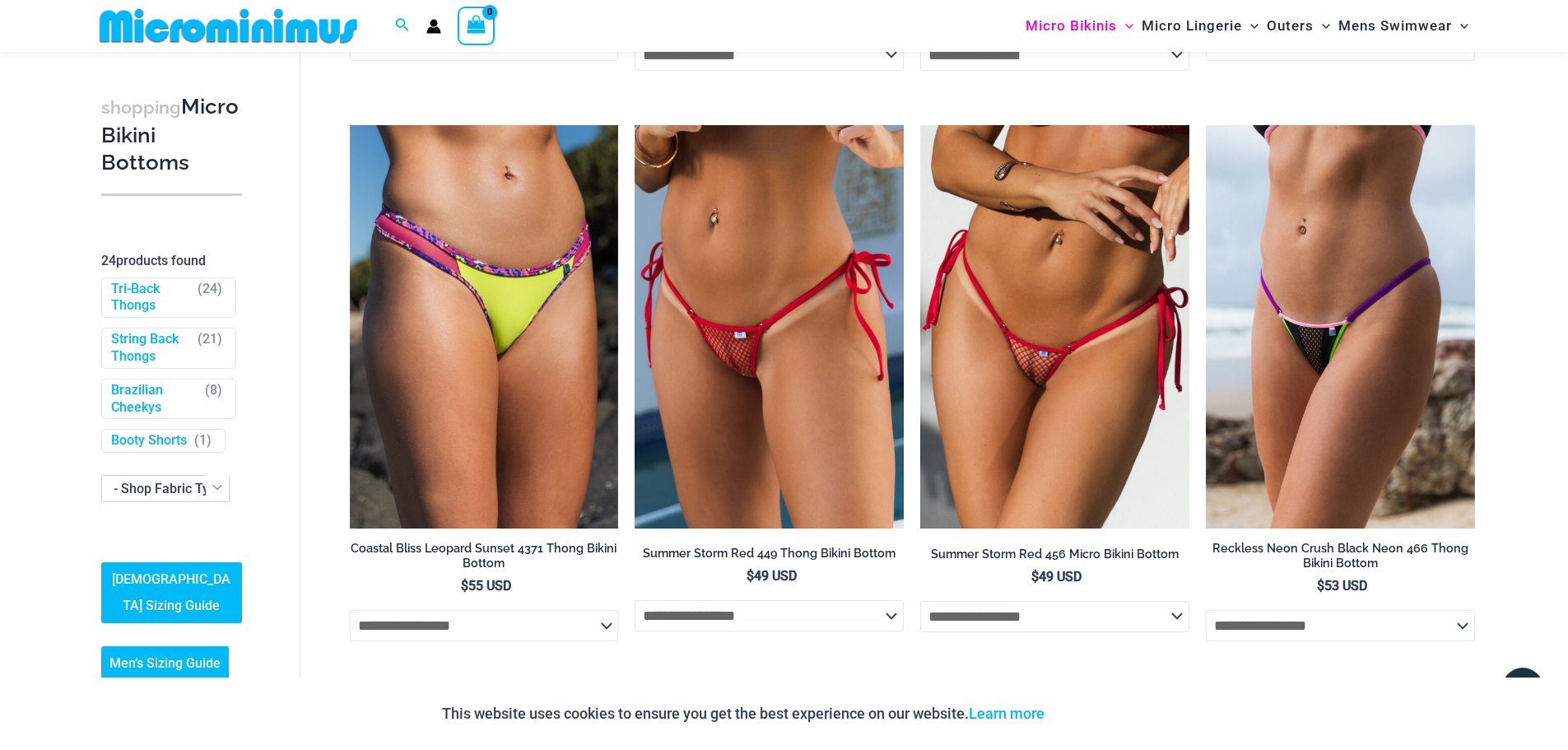
scroll to position [380, 0]
click at [148, 332] on link "String Back Thongs" at bounding box center [150, 349] width 79 height 34
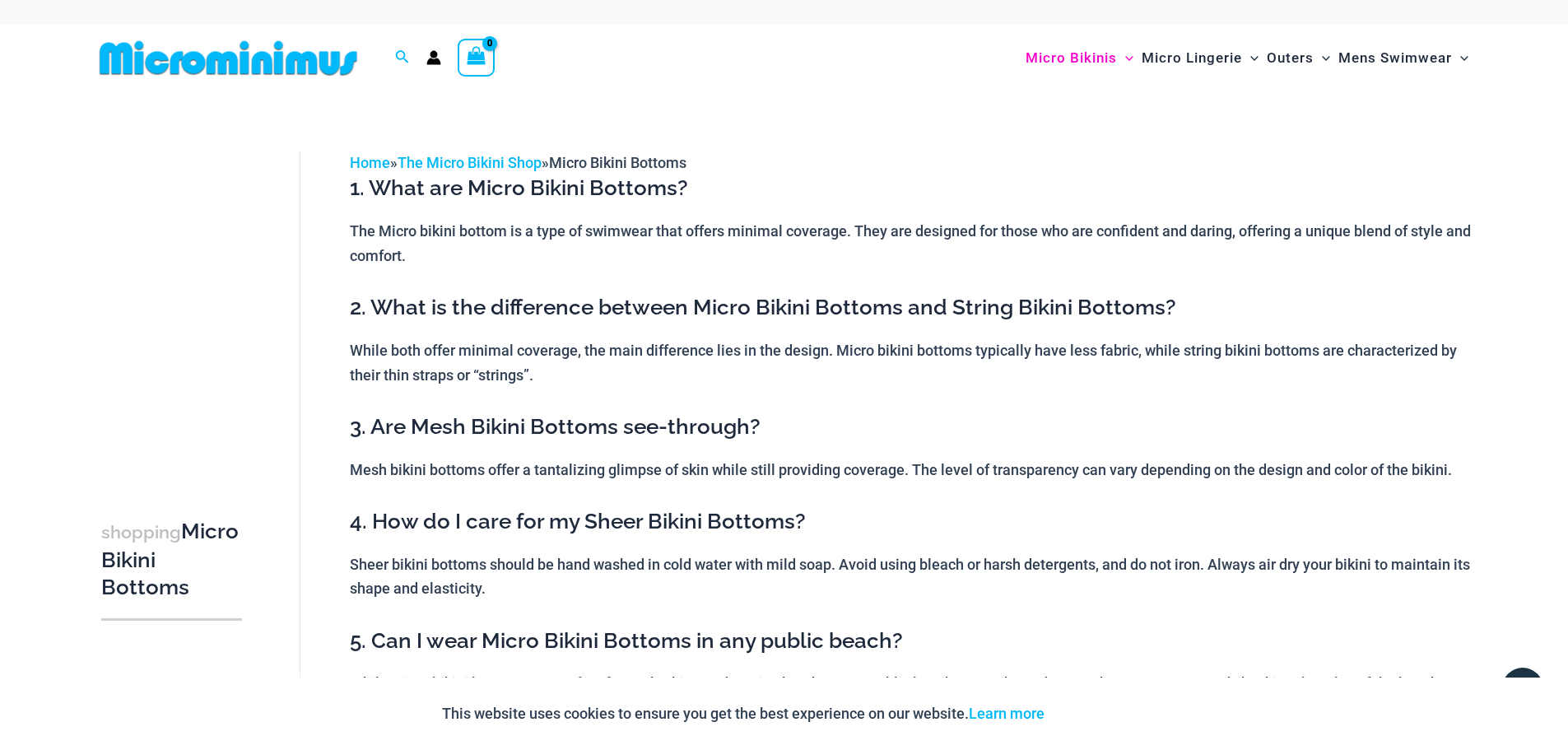
click at [177, 73] on img at bounding box center [229, 58] width 271 height 37
